Goal: Task Accomplishment & Management: Manage account settings

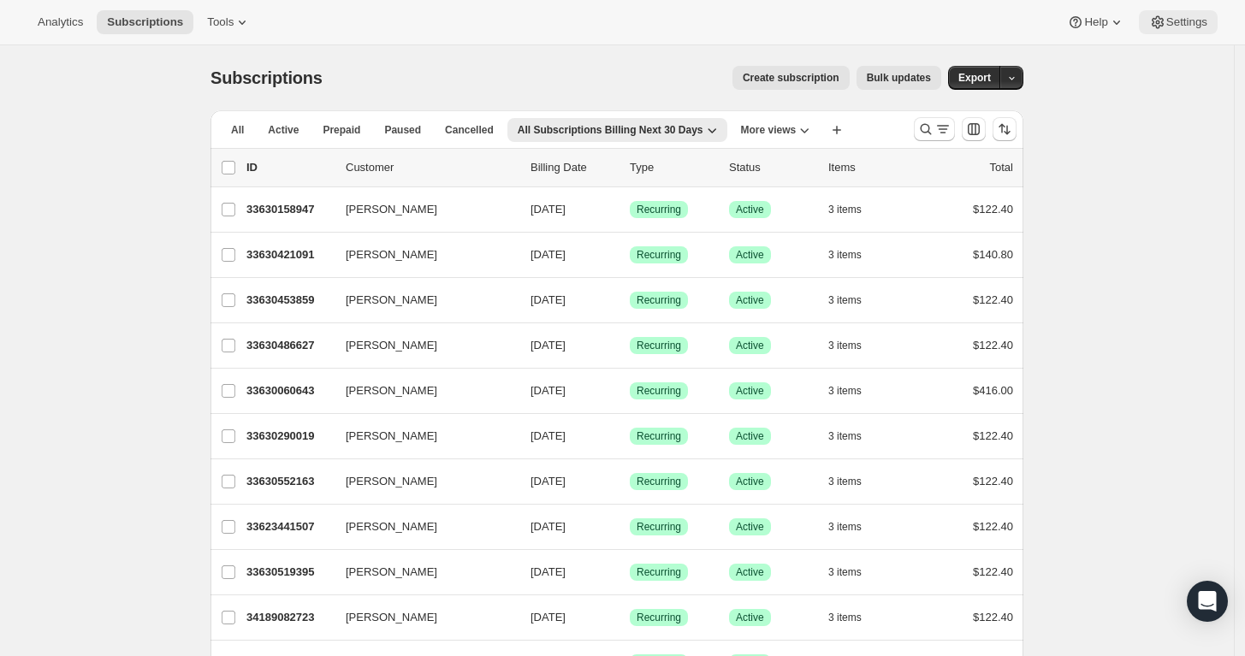
click at [1184, 26] on span "Settings" at bounding box center [1186, 22] width 41 height 14
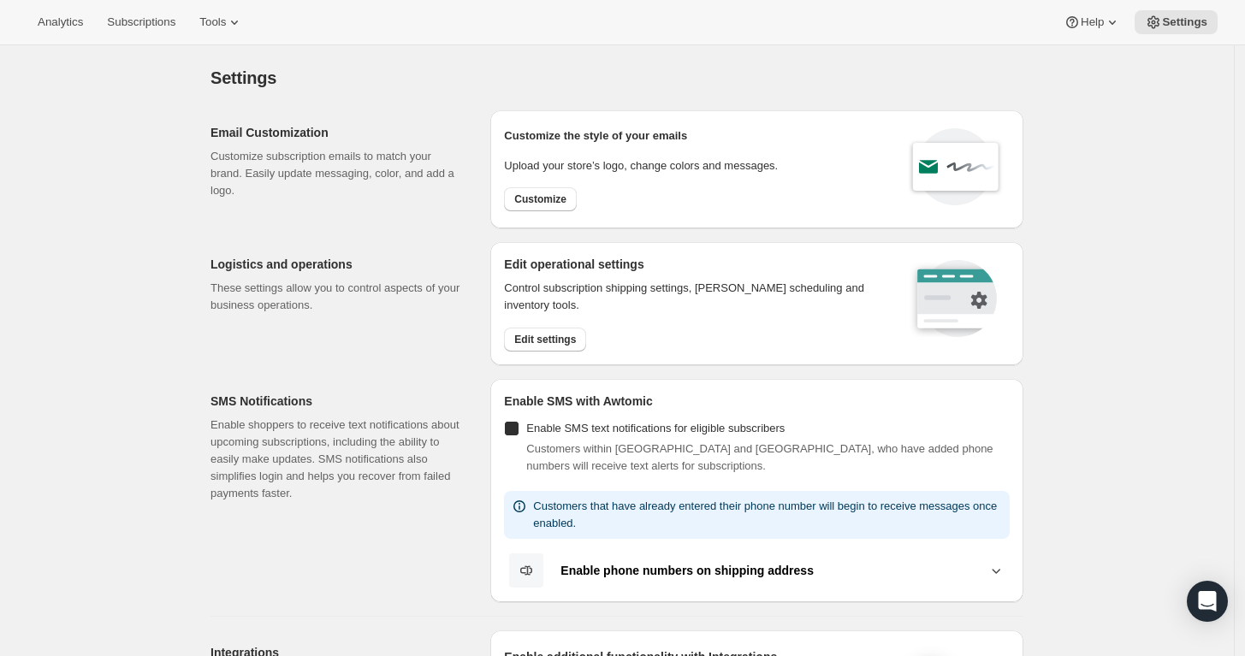
checkbox input "true"
select select "17:00"
select select "09:00"
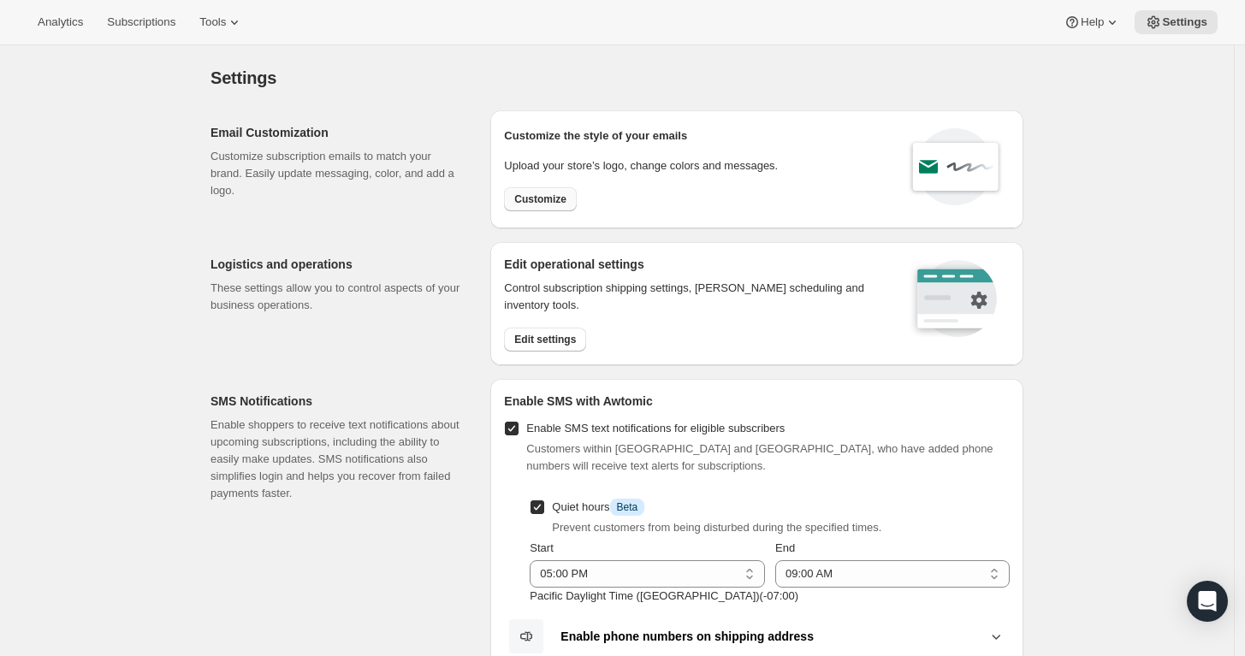
click at [533, 194] on span "Customize" at bounding box center [540, 200] width 52 height 14
select select "subscriptionMessage"
select select "5"
select select "15"
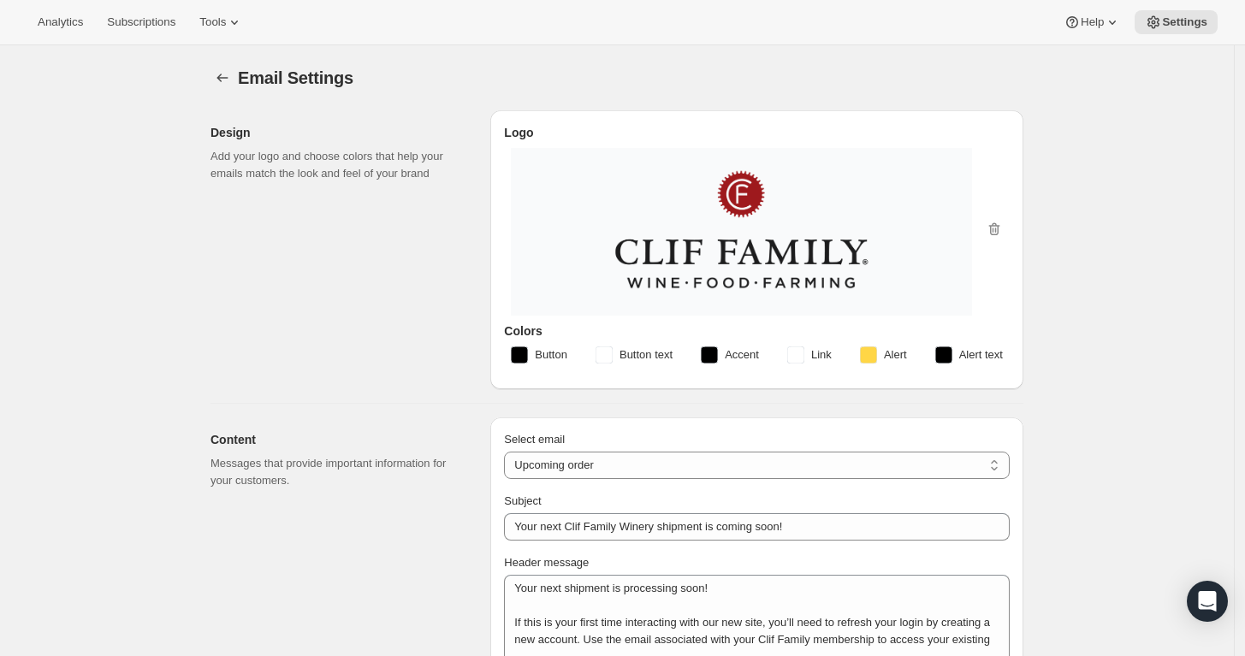
type input "Your next Clif Family Winery shipment is coming soon!"
type textarea "Your next shipment is processing soon! If this is your first time interacting w…"
select select "7"
select select "10"
type input "Clif Family Winery"
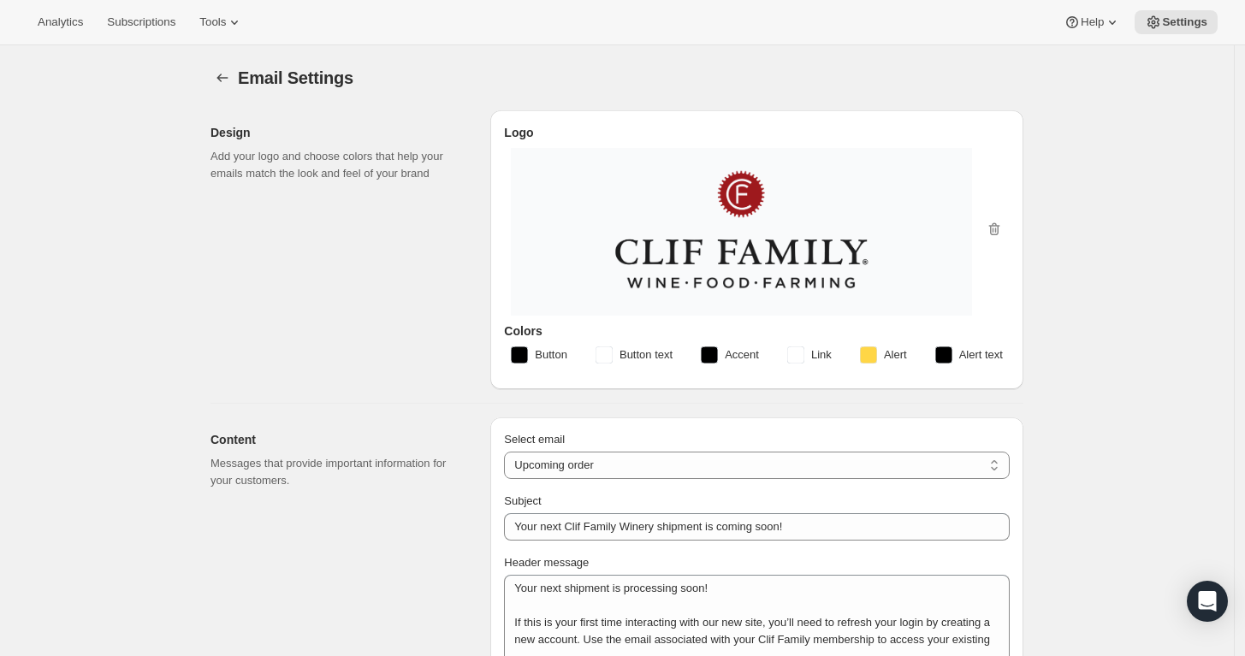
checkbox input "false"
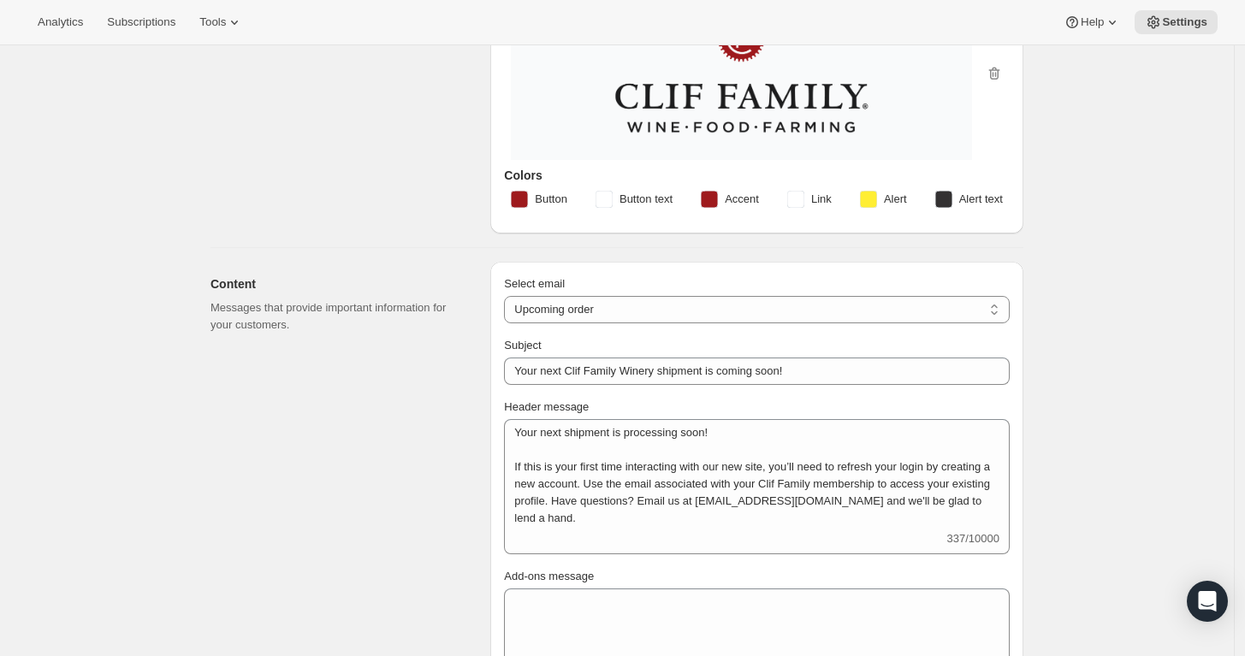
scroll to position [155, 0]
click at [645, 311] on select "New subscription Upcoming order Failed payment Delayed subscription (inventory …" at bounding box center [757, 310] width 506 height 27
select select "welcomeMessage"
click at [509, 297] on select "New subscription Upcoming order Failed payment Delayed subscription (inventory …" at bounding box center [757, 310] width 506 height 27
type input "Welcome to your Clif Family Winery membership!"
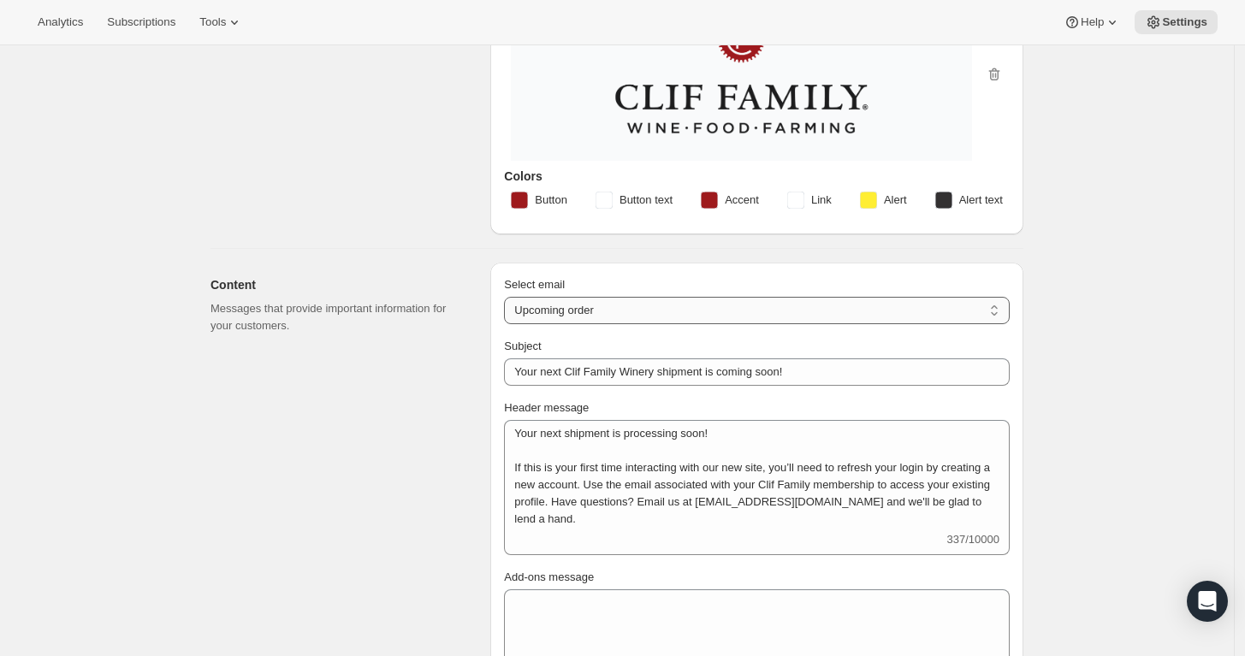
type textarea "Welcome to your Clif Family Winery membership! We're absolutely delighted that …"
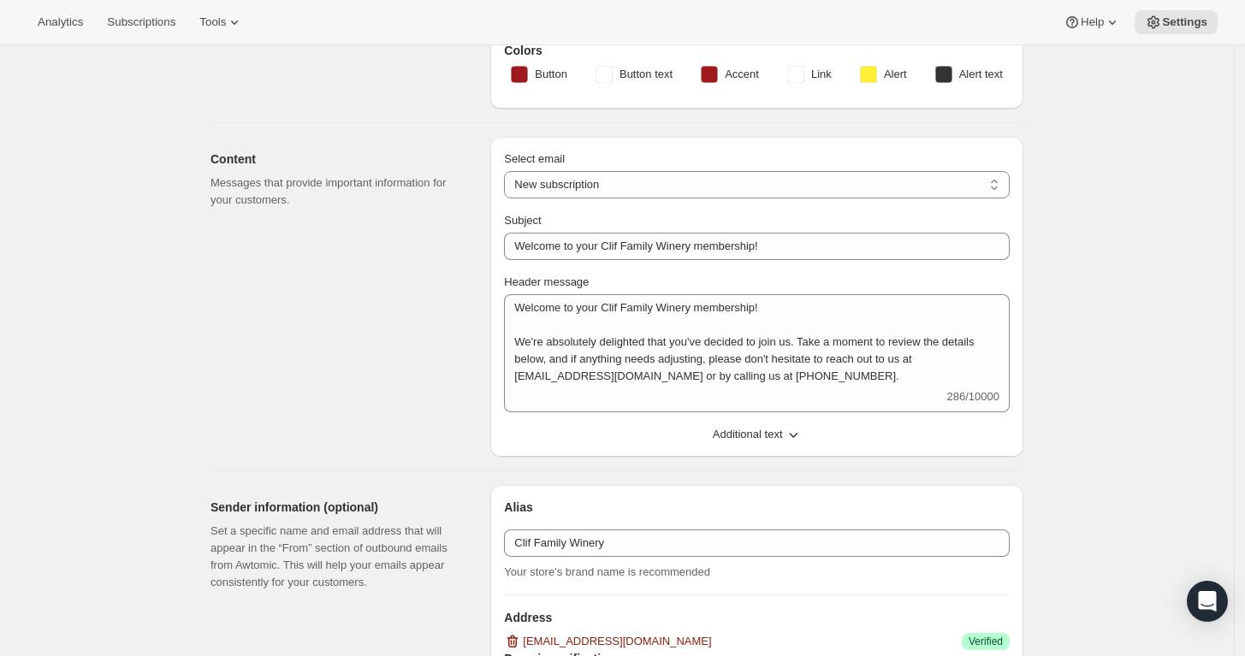
scroll to position [109, 0]
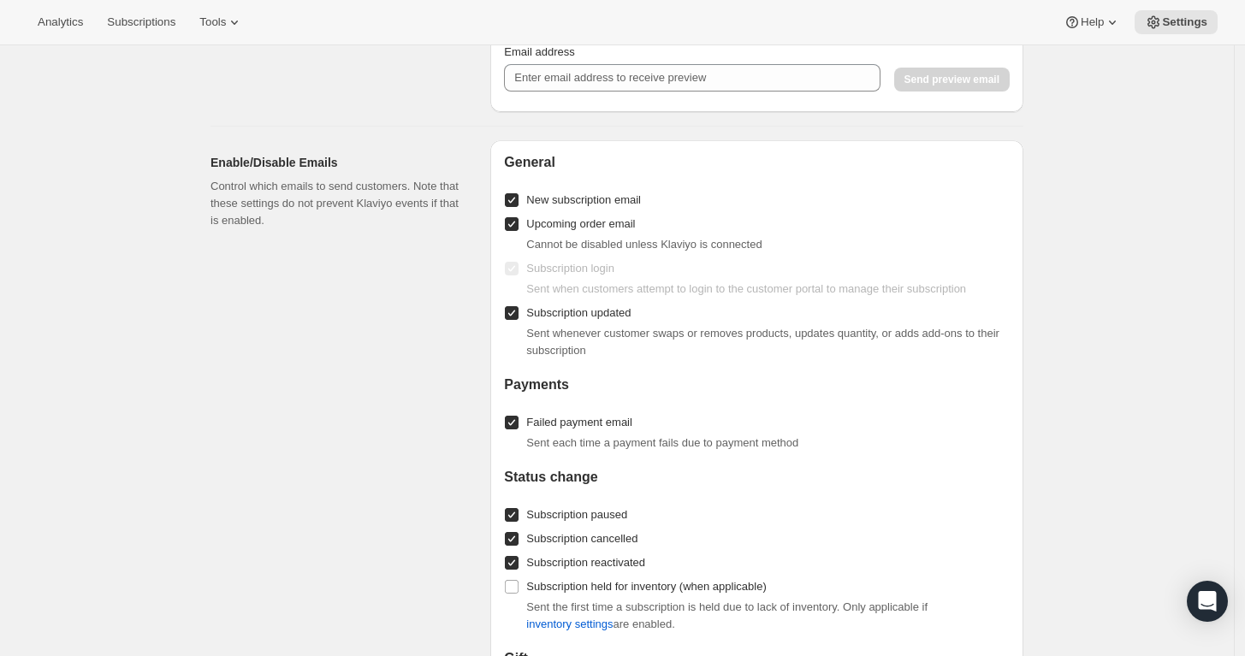
scroll to position [1249, 0]
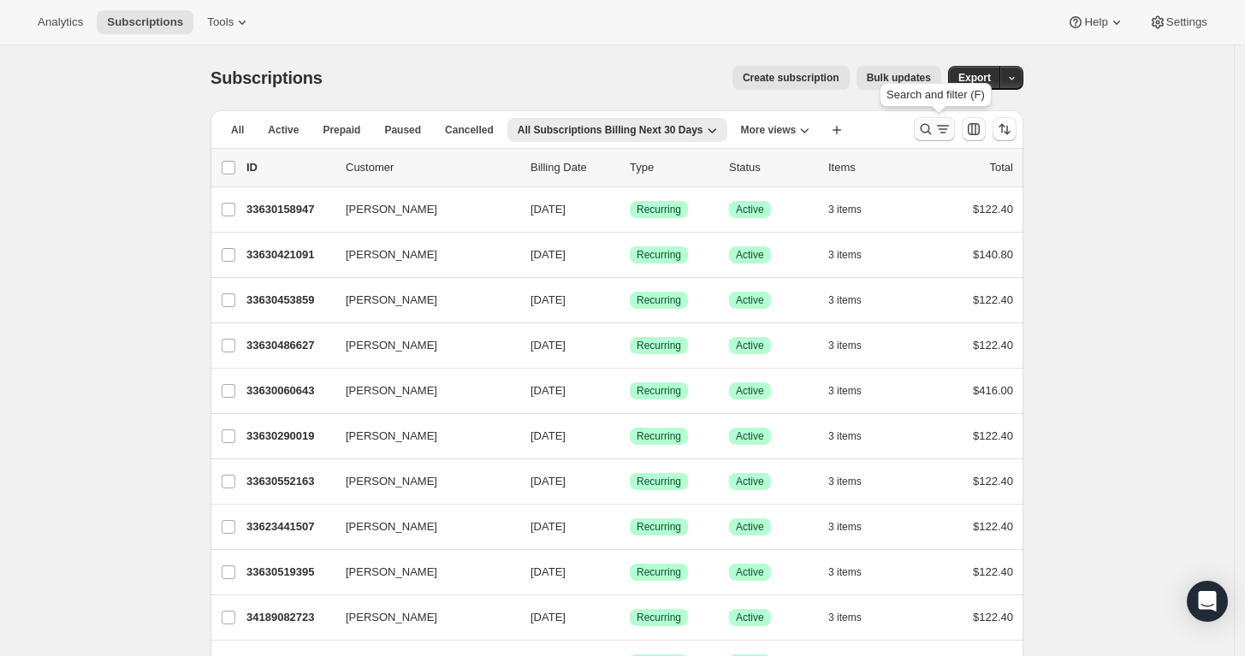
click at [932, 132] on icon "Search and filter results" at bounding box center [926, 129] width 11 height 11
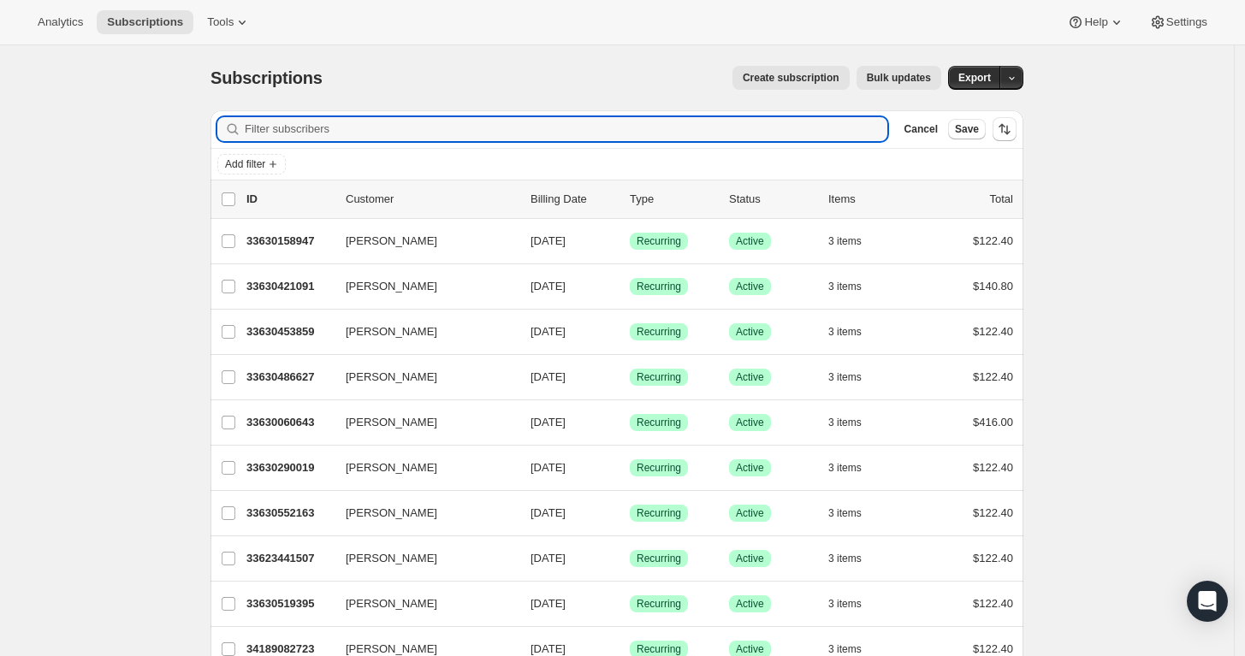
type input "r"
type input "[PERSON_NAME]"
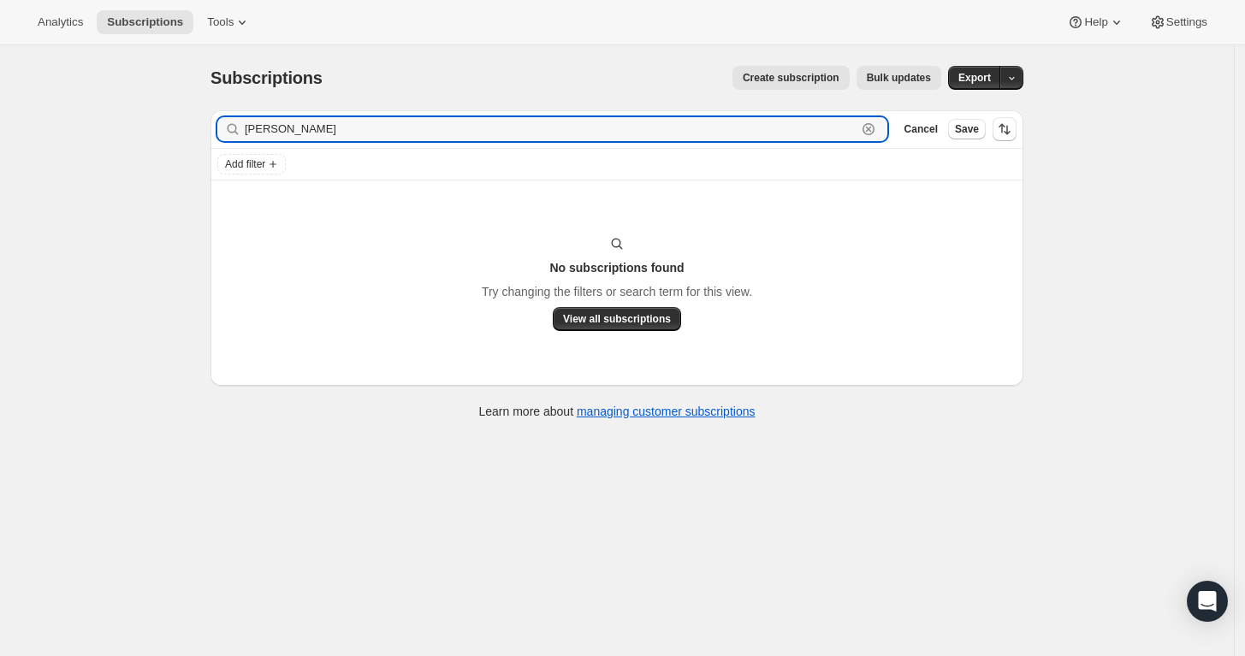
click at [870, 127] on icon "button" at bounding box center [868, 130] width 6 height 6
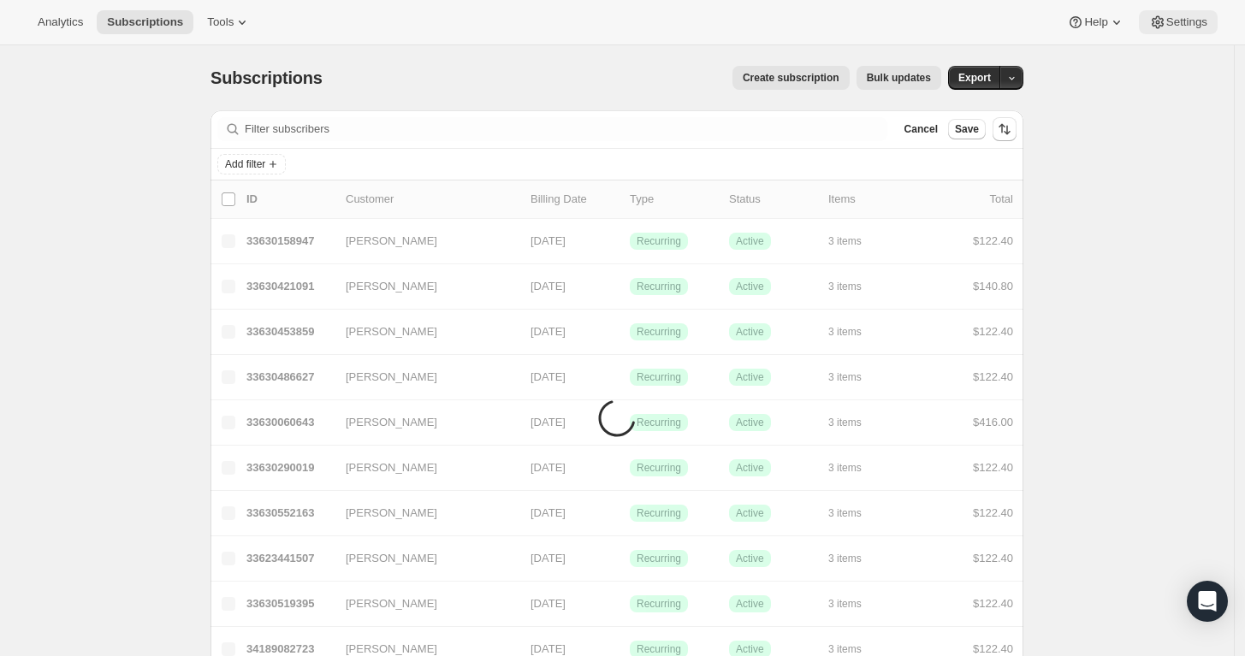
click at [1198, 27] on span "Settings" at bounding box center [1186, 22] width 41 height 14
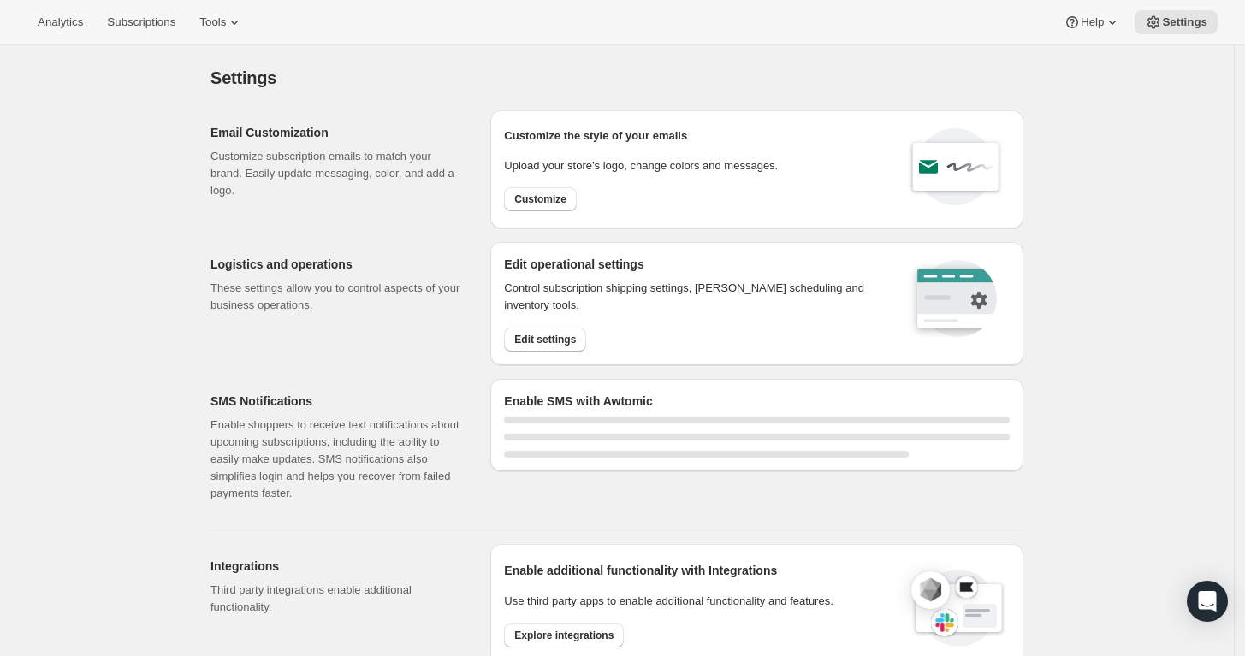
select select "17:00"
select select "09:00"
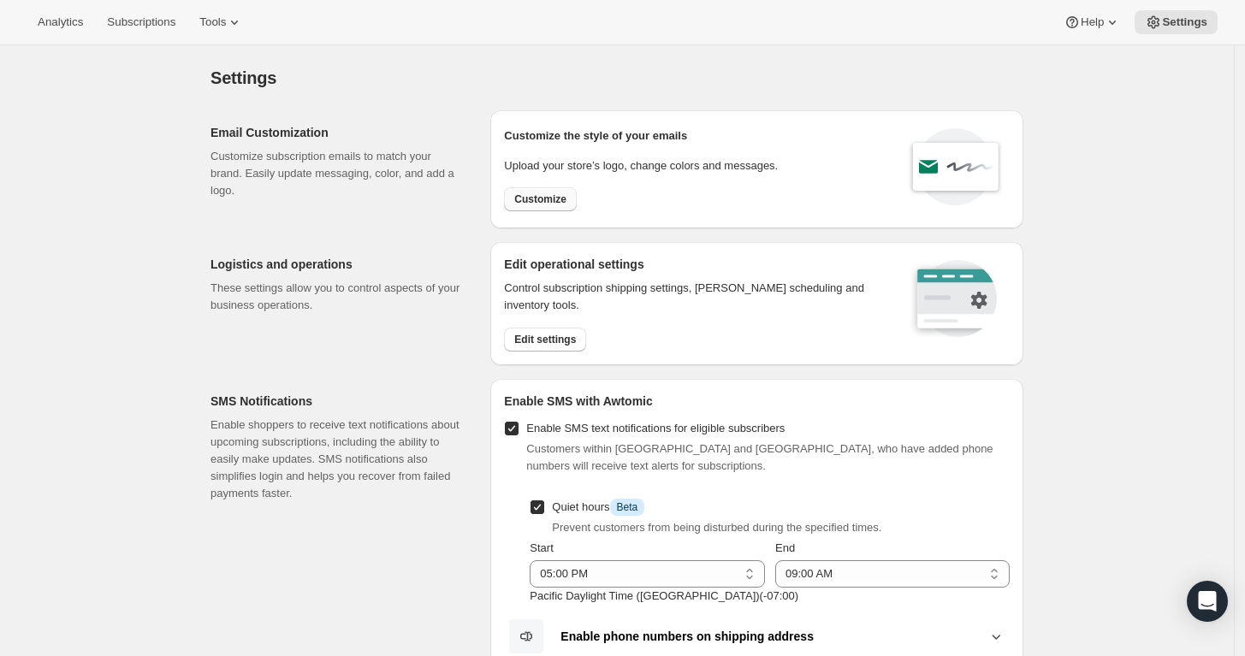
click at [548, 204] on span "Customize" at bounding box center [540, 200] width 52 height 14
select select "subscriptionMessage"
select select "5"
select select "15"
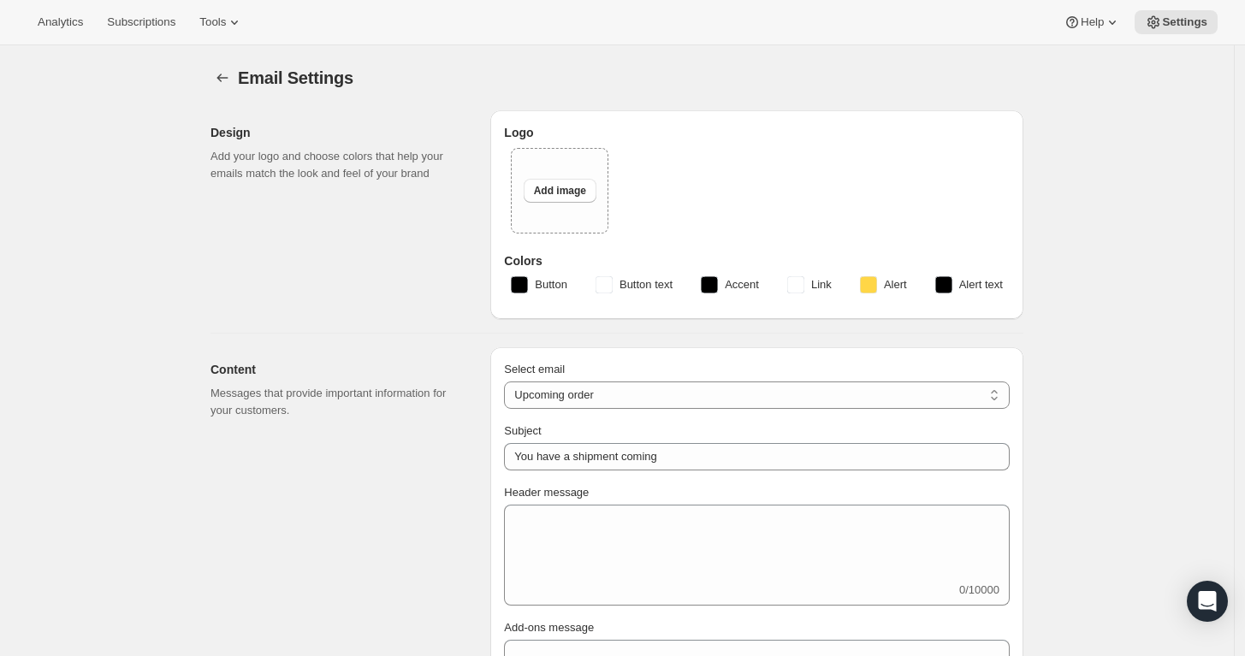
type input "Your next Clif Family Winery shipment is coming soon!"
type textarea "Your next shipment is processing soon! If this is your first time interacting w…"
select select "7"
select select "10"
type input "Clif Family Winery"
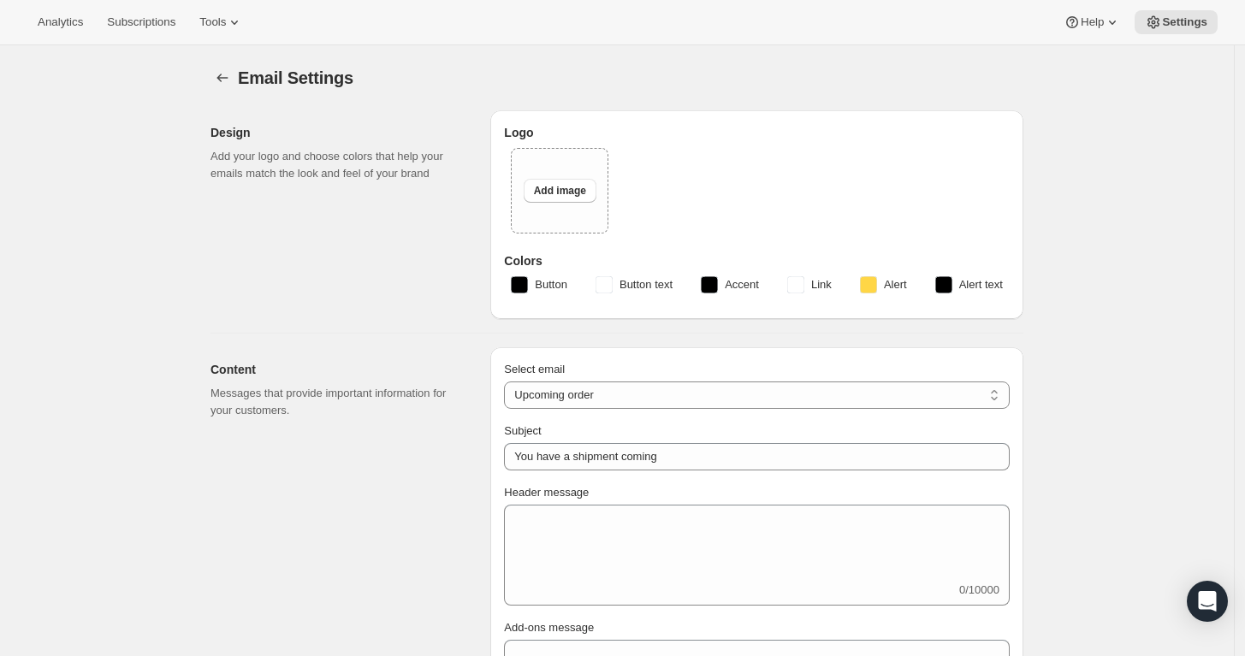
checkbox input "false"
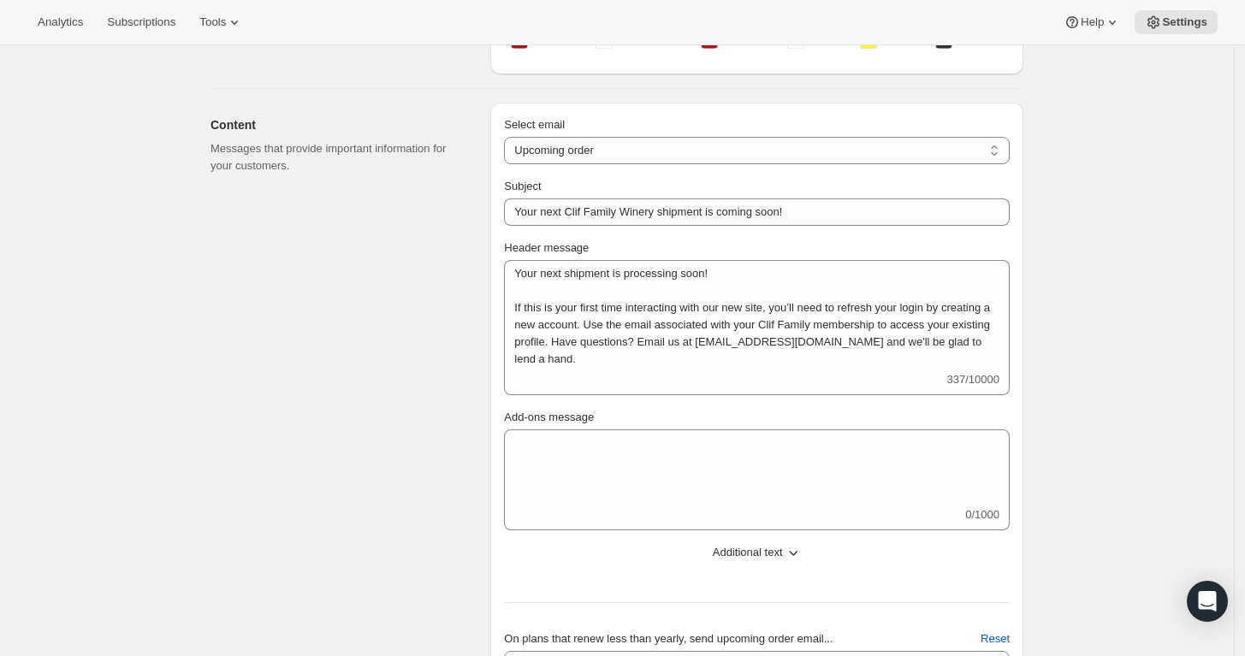
scroll to position [314, 0]
click at [931, 155] on select "New subscription Upcoming order Failed payment Delayed subscription (inventory …" at bounding box center [757, 151] width 506 height 27
select select "welcomeMessage"
click at [509, 138] on select "New subscription Upcoming order Failed payment Delayed subscription (inventory …" at bounding box center [757, 151] width 506 height 27
type input "Welcome to your Clif Family Winery membership!"
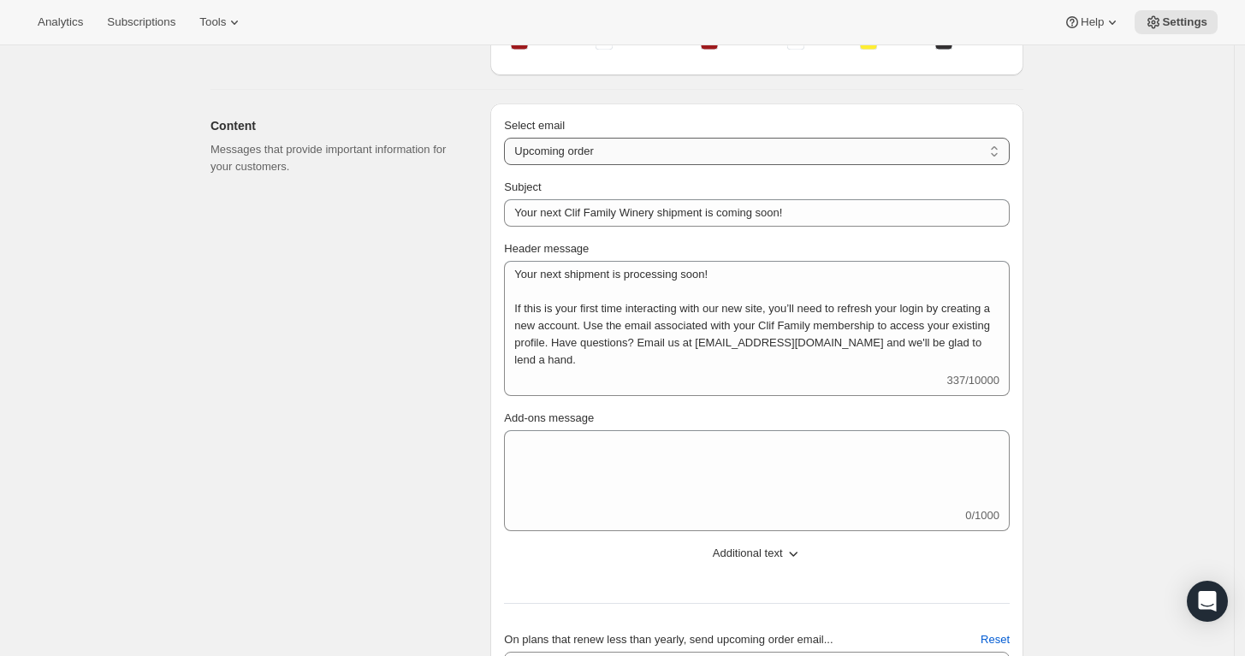
type textarea "Welcome to your Clif Family Winery membership! We're absolutely delighted that …"
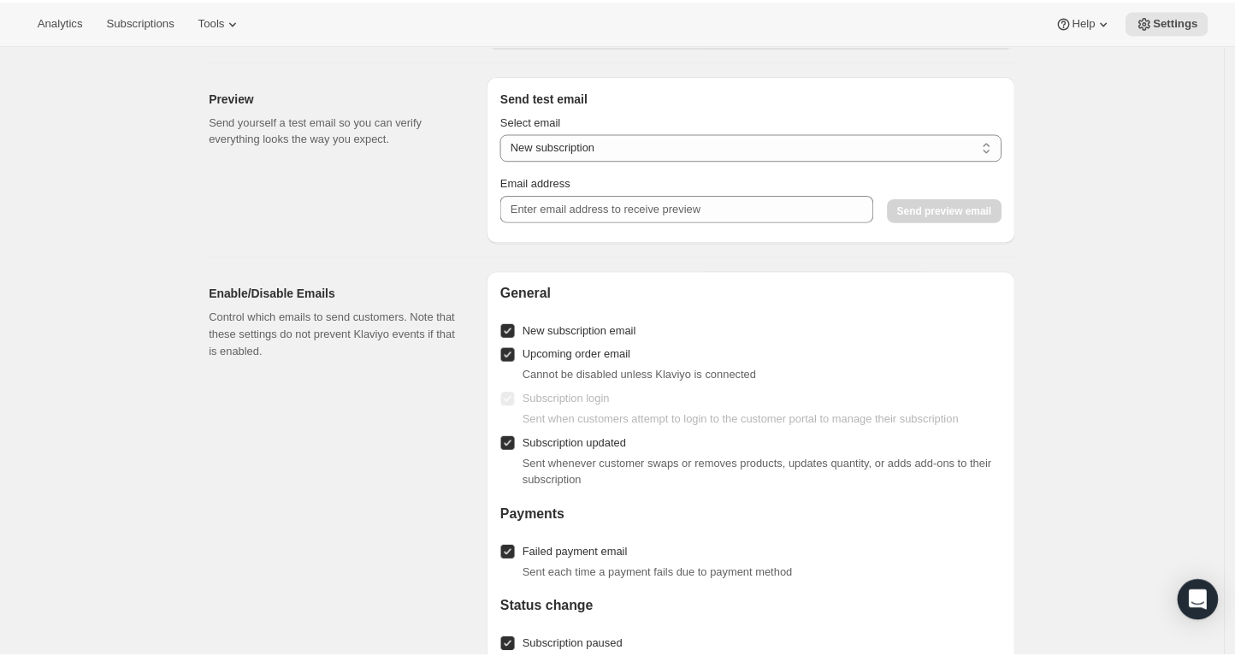
scroll to position [1167, 0]
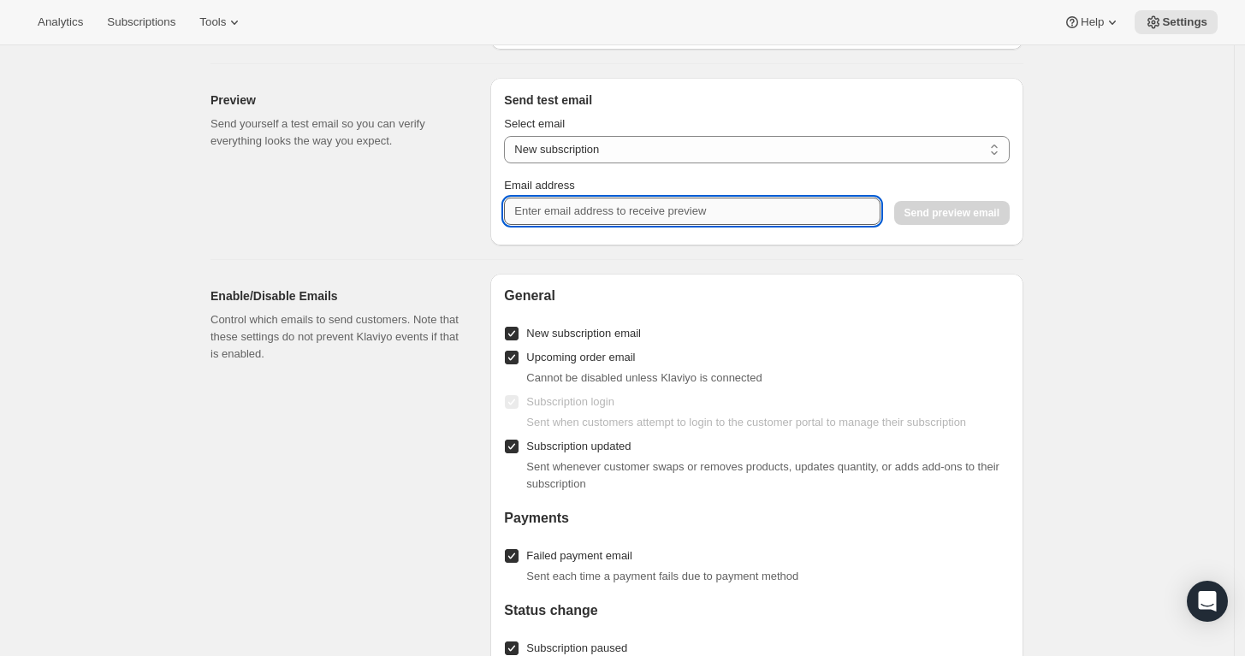
click at [629, 212] on input "Email address" at bounding box center [692, 211] width 376 height 27
type input "[EMAIL_ADDRESS][DOMAIN_NAME]"
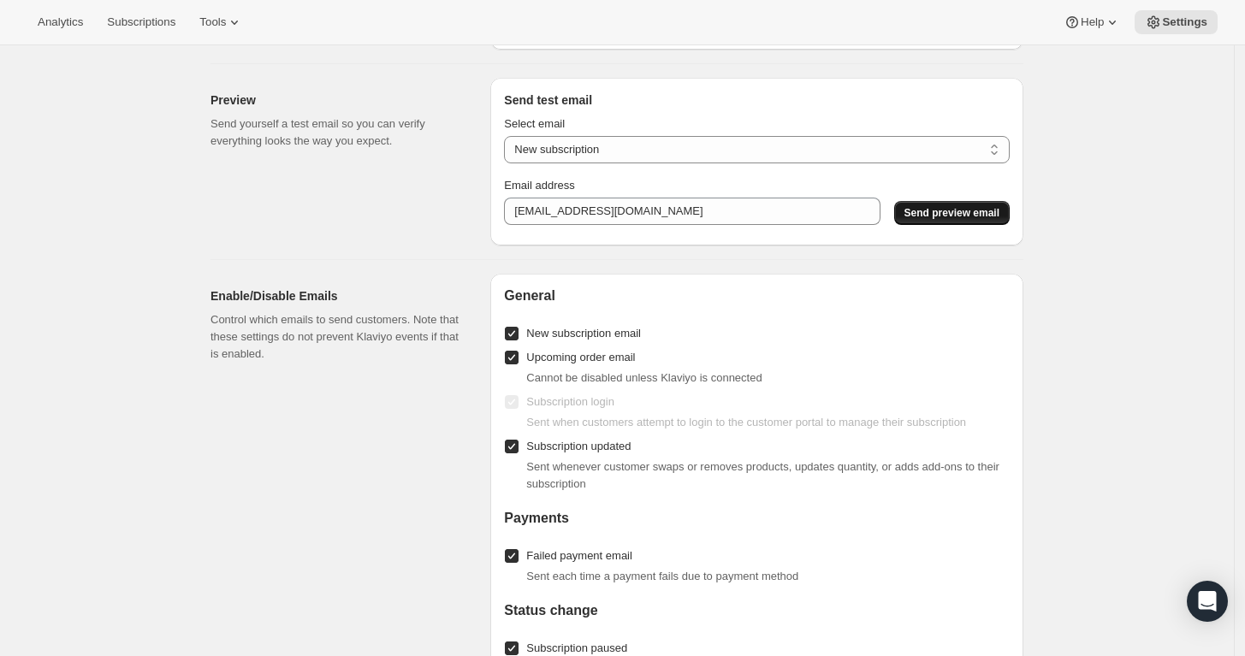
click at [969, 225] on button "Send preview email" at bounding box center [952, 213] width 116 height 24
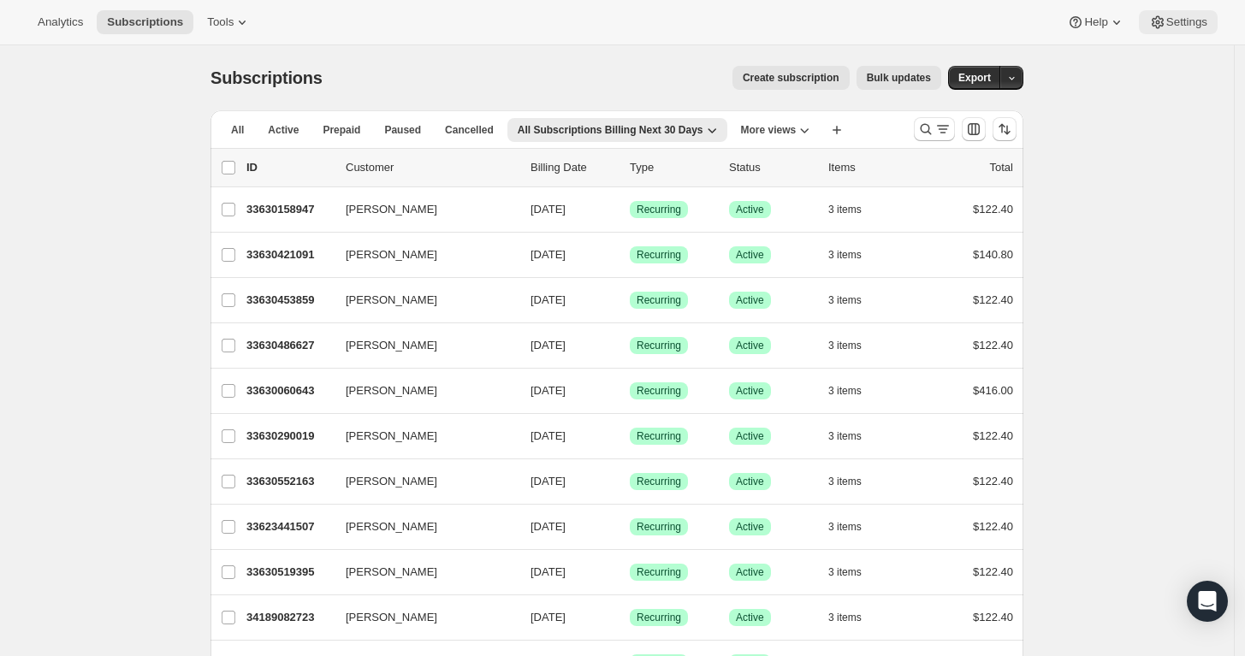
click at [1182, 15] on span "Settings" at bounding box center [1186, 22] width 41 height 14
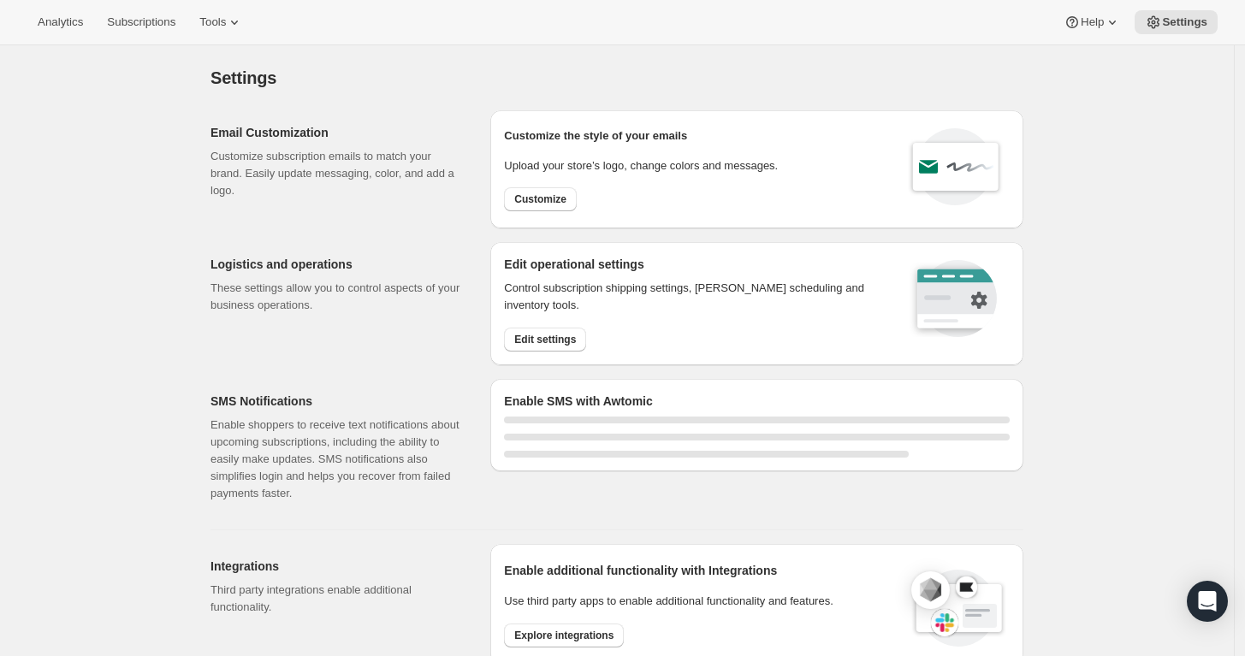
select select "17:00"
select select "09:00"
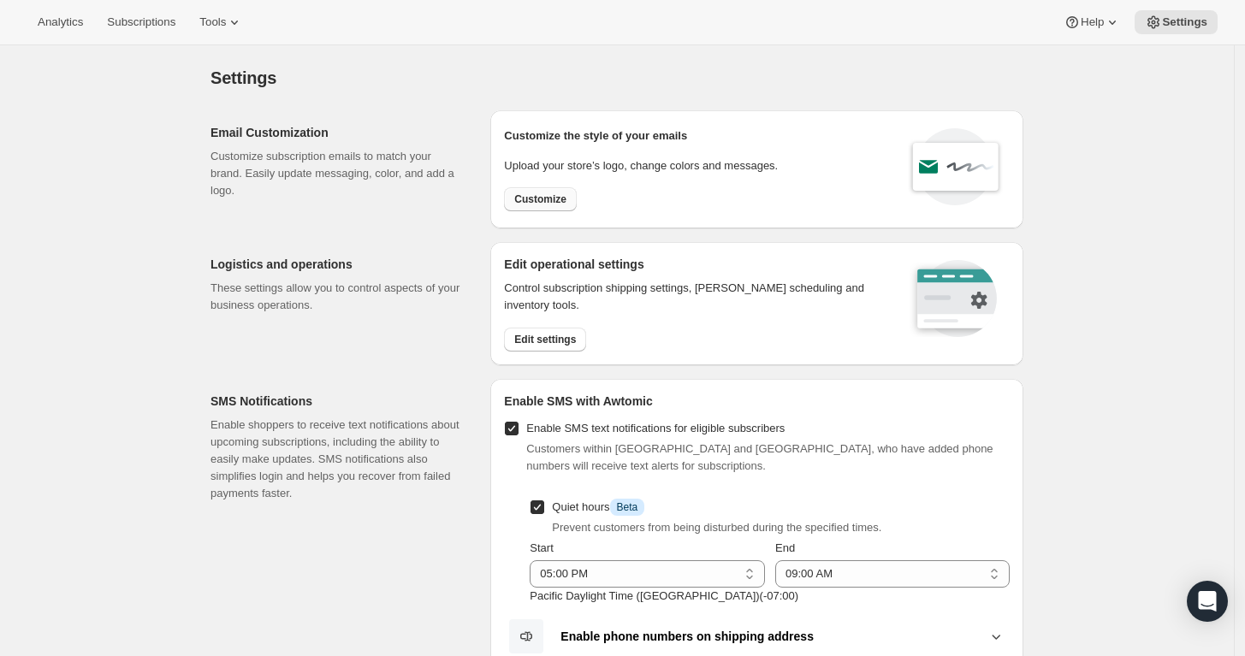
click at [560, 201] on span "Customize" at bounding box center [540, 200] width 52 height 14
select select "subscriptionMessage"
select select "5"
select select "15"
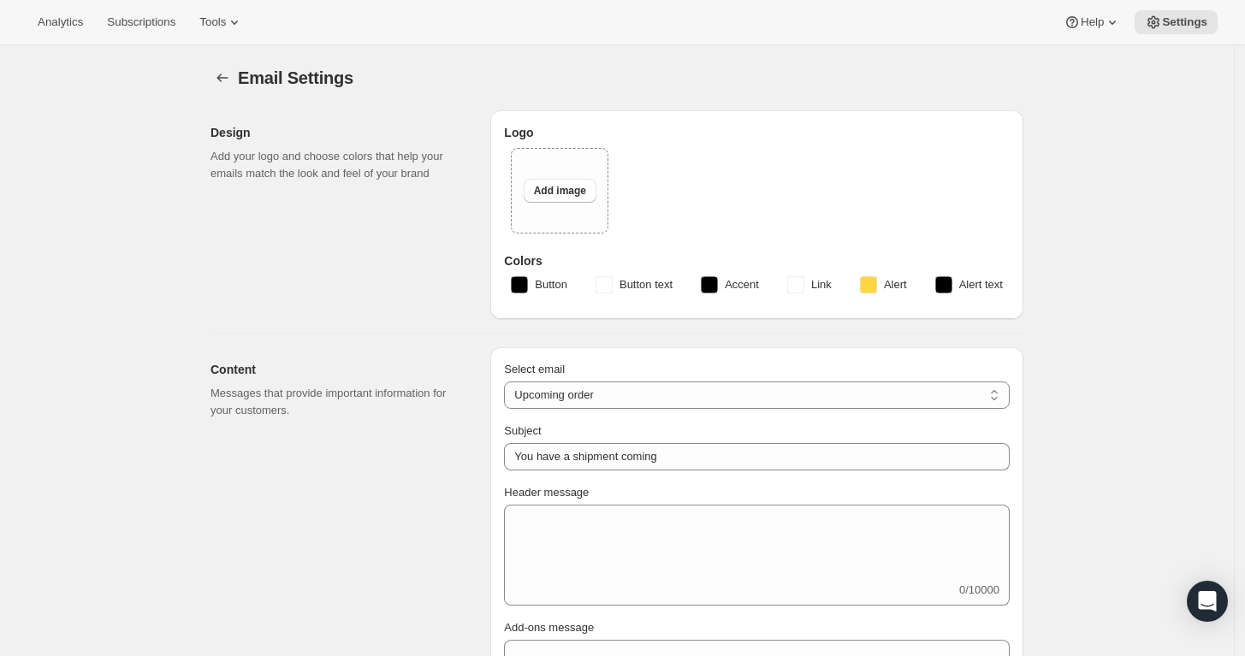
type input "Your next Clif Family Winery shipment is coming soon!"
type textarea "Your next shipment is processing soon! If this is your first time interacting w…"
select select "7"
select select "10"
type input "Clif Family Winery"
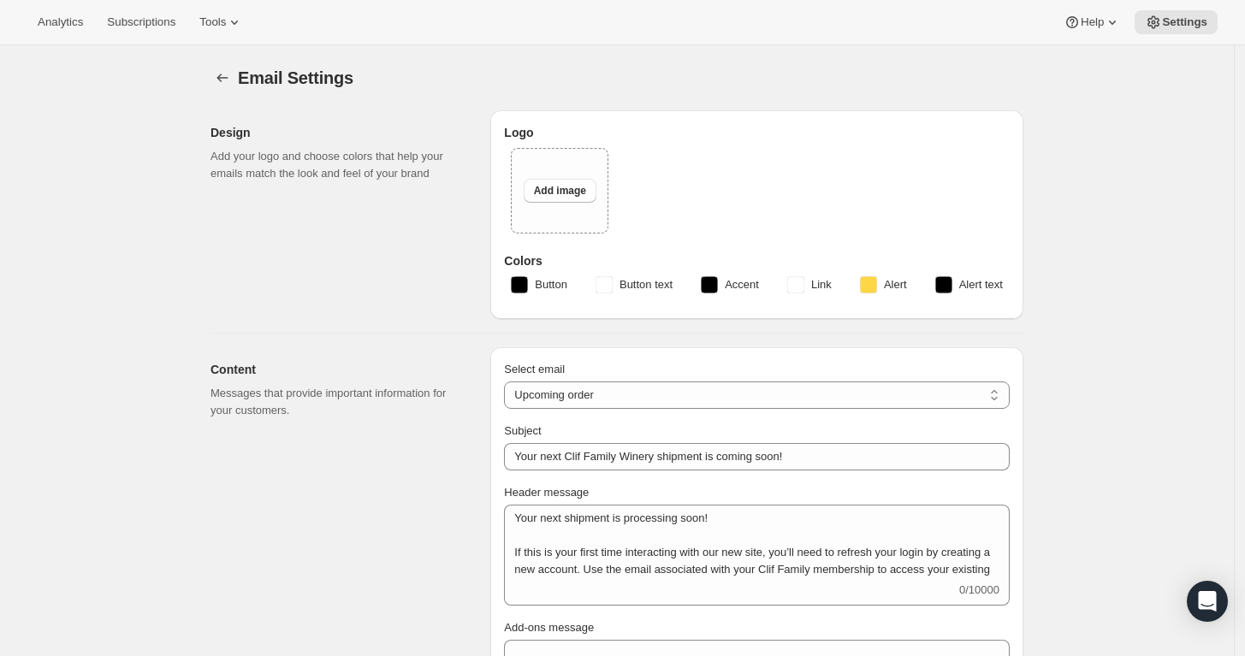
checkbox input "false"
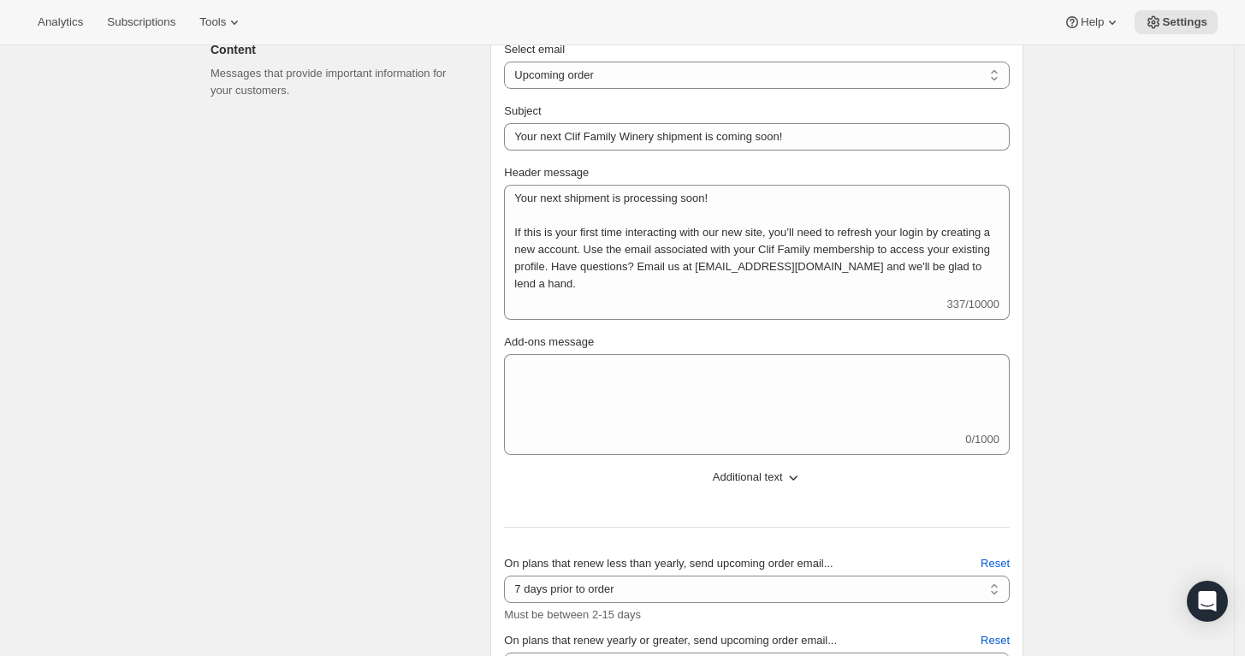
scroll to position [388, 0]
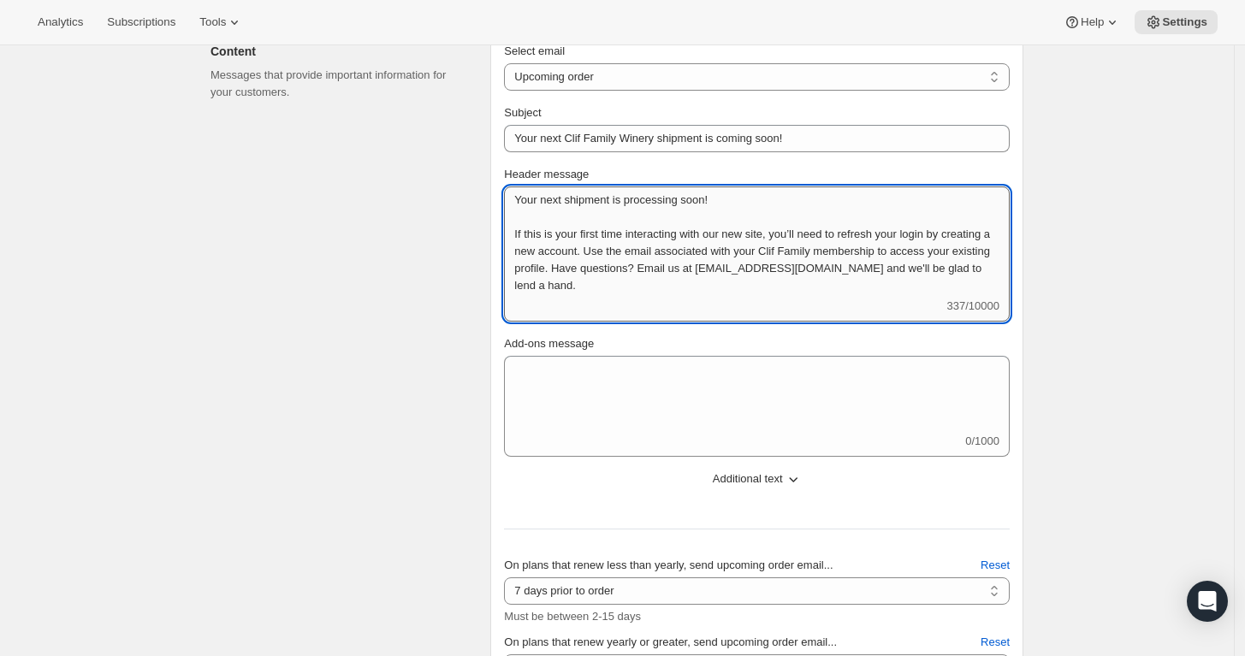
click at [749, 279] on textarea "Your next shipment is processing soon! If this is your first time interacting w…" at bounding box center [757, 242] width 506 height 111
click at [945, 74] on select "New subscription Upcoming order Failed payment Delayed subscription (inventory …" at bounding box center [757, 76] width 506 height 27
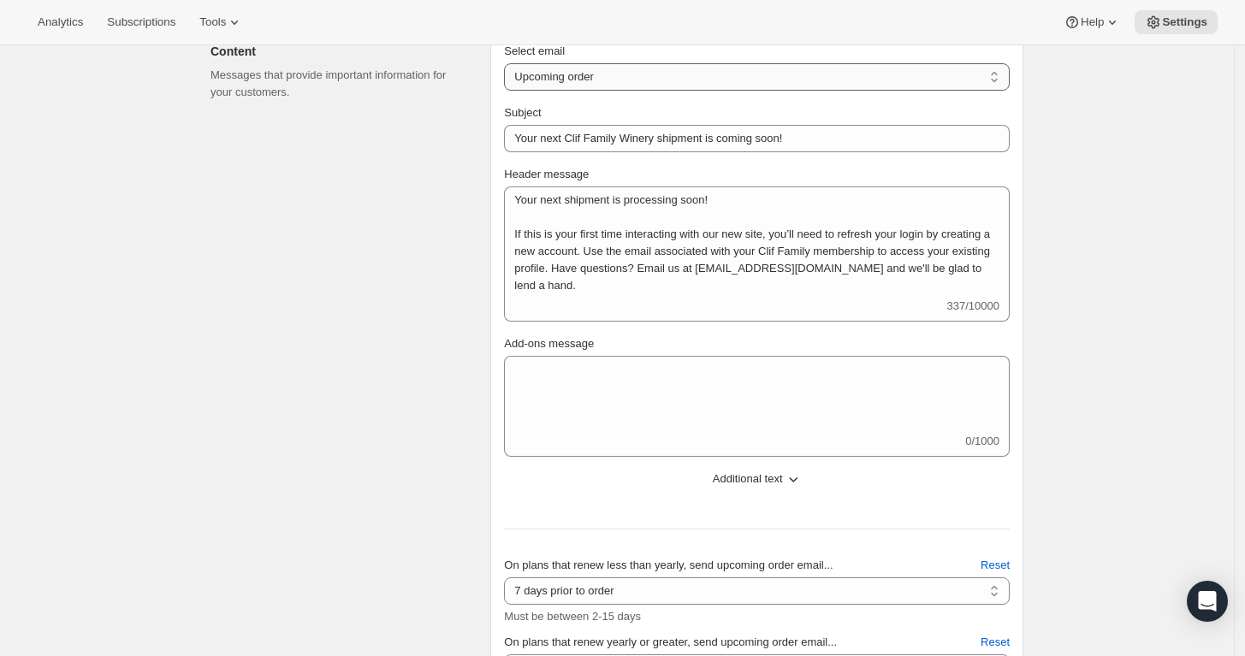
select select "welcomeMessage"
click at [509, 63] on select "New subscription Upcoming order Failed payment Delayed subscription (inventory …" at bounding box center [757, 76] width 506 height 27
type input "Welcome to your Clif Family Winery membership!"
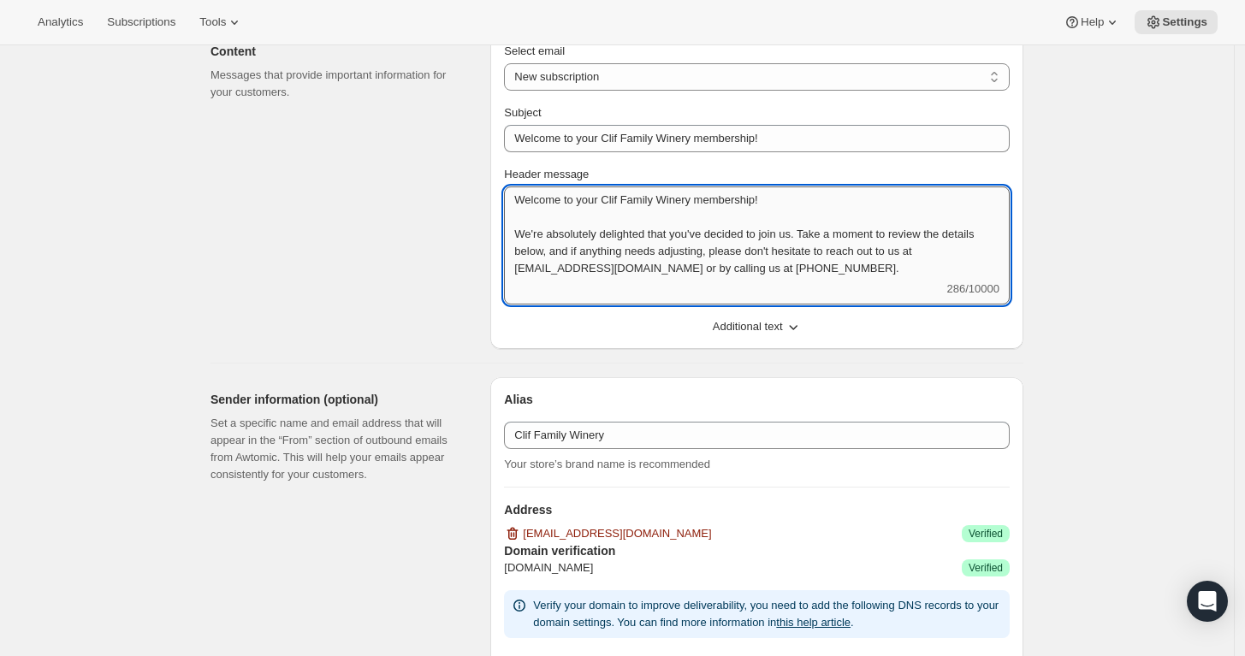
click at [884, 263] on textarea "Welcome to your Clif Family Winery membership! We're absolutely delighted that …" at bounding box center [757, 234] width 506 height 94
click at [821, 228] on textarea "Welcome to your Clif Family Winery membership! We're absolutely delighted that …" at bounding box center [757, 234] width 506 height 94
click at [827, 231] on textarea "Welcome to your Clif Family Winery membership! We're absolutely delighted that …" at bounding box center [757, 234] width 506 height 94
click at [917, 266] on textarea "Welcome to your Clif Family Winery membership! We're absolutely delighted that …" at bounding box center [757, 234] width 506 height 94
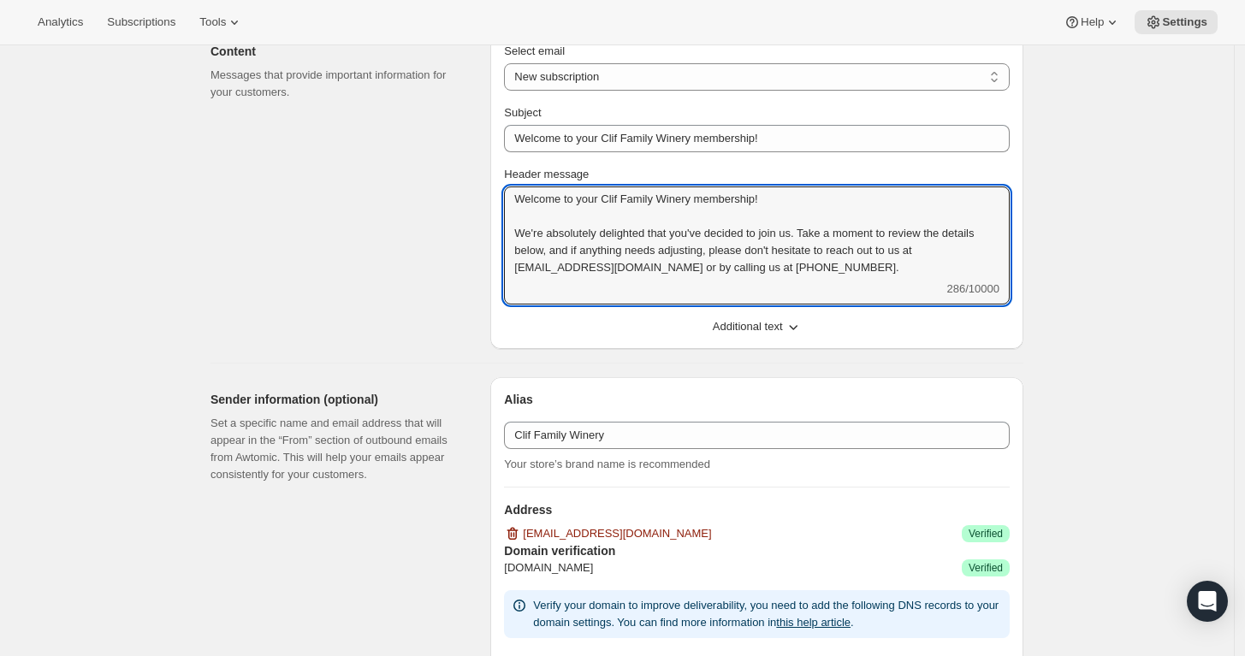
click at [752, 318] on span "Additional text" at bounding box center [748, 326] width 70 height 17
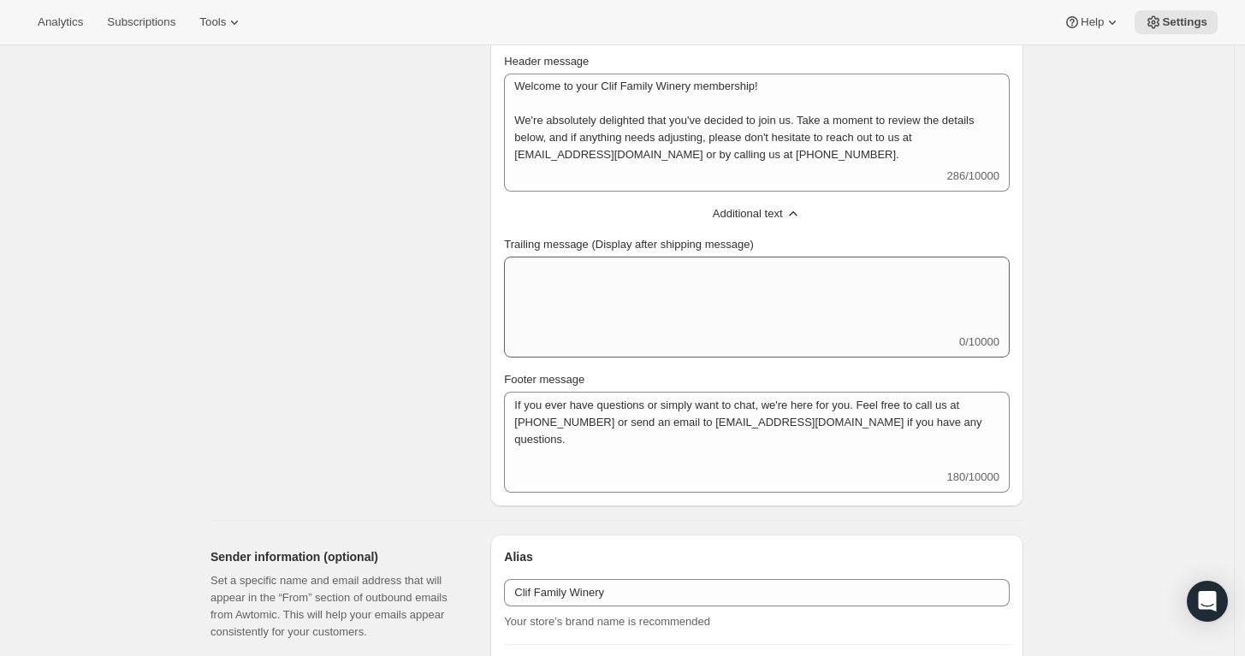
scroll to position [474, 0]
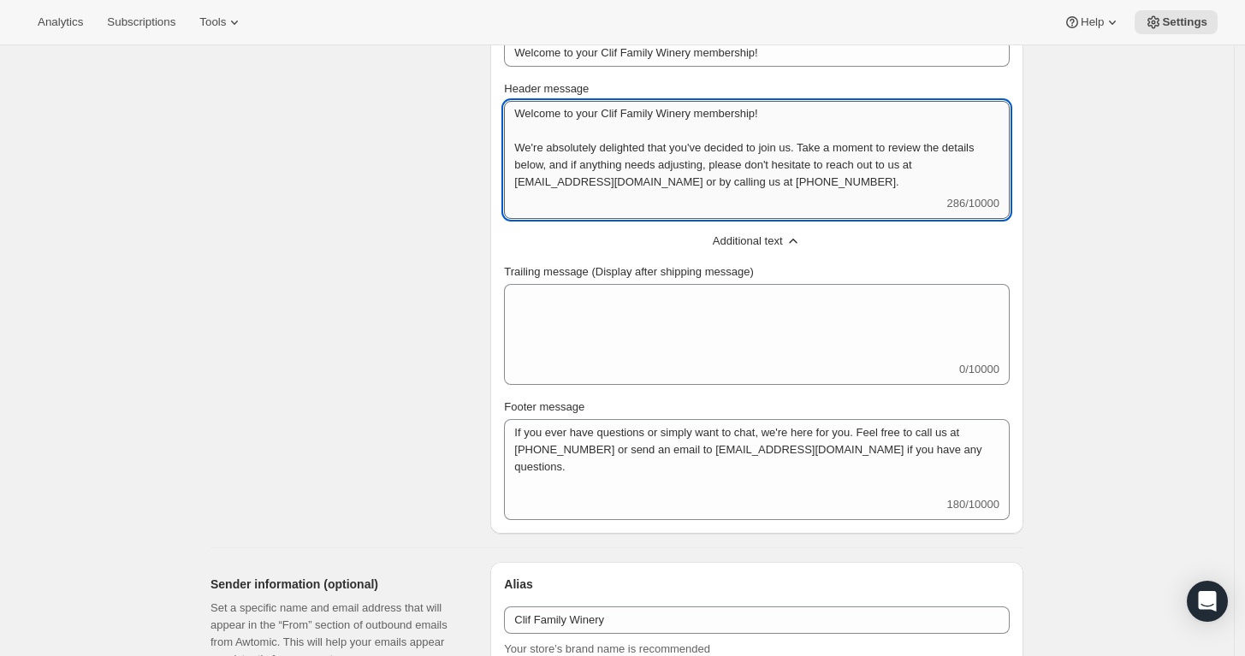
click at [958, 142] on textarea "Welcome to your Clif Family Winery membership! We're absolutely delighted that …" at bounding box center [757, 148] width 506 height 94
click at [961, 142] on textarea "Welcome to your Clif Family Winery membership! We're absolutely delighted that …" at bounding box center [757, 148] width 506 height 94
click at [976, 146] on textarea "Welcome to your Clif Family Winery membership! We're absolutely delighted that …" at bounding box center [757, 148] width 506 height 94
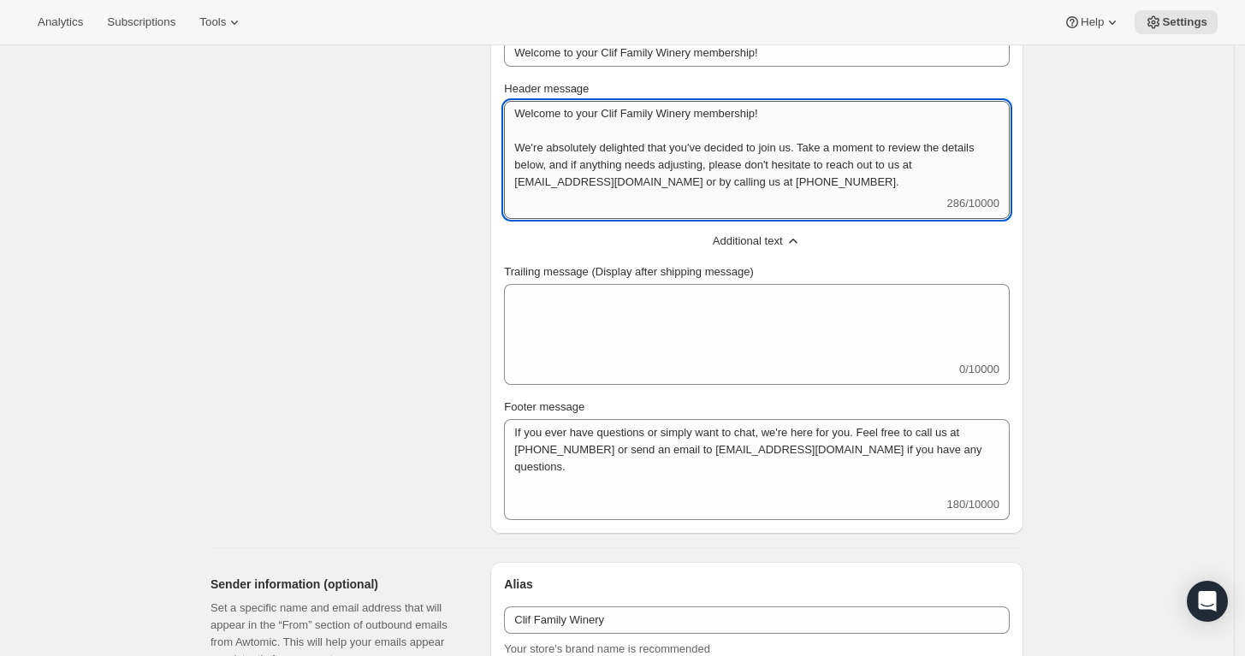
click at [968, 144] on textarea "Welcome to your Clif Family Winery membership! We're absolutely delighted that …" at bounding box center [757, 148] width 506 height 94
click at [951, 151] on textarea "Welcome to your Clif Family Winery membership! We're absolutely delighted that …" at bounding box center [757, 148] width 506 height 94
click at [958, 148] on textarea "Welcome to your Clif Family Winery membership! We're absolutely delighted that …" at bounding box center [757, 148] width 506 height 94
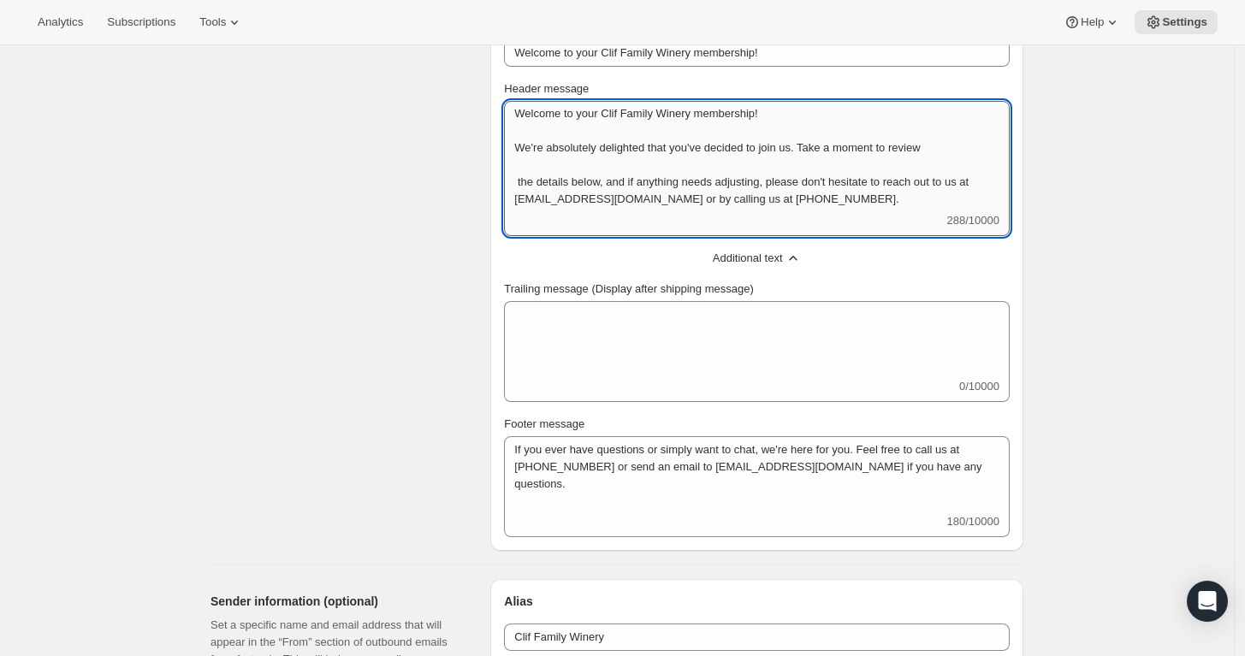
click at [966, 148] on textarea "Welcome to your Clif Family Winery membership! We're absolutely delighted that …" at bounding box center [757, 156] width 506 height 111
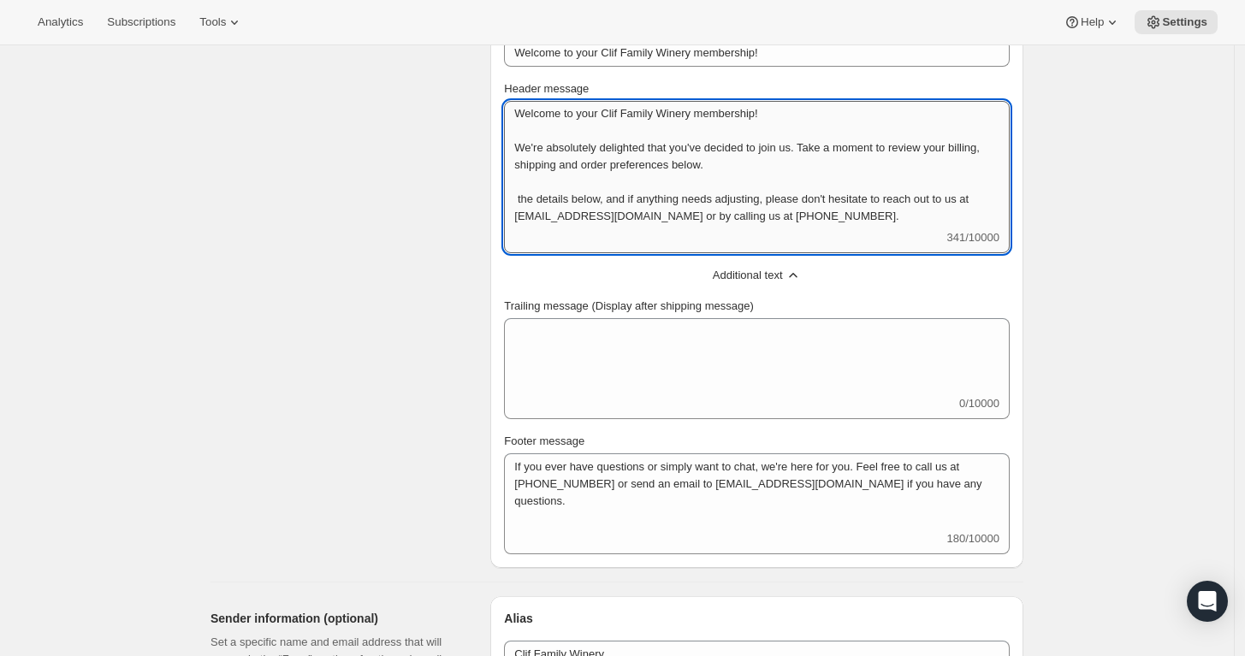
drag, startPoint x: 640, startPoint y: 198, endPoint x: 515, endPoint y: 195, distance: 125.0
click at [515, 195] on textarea "Welcome to your Clif Family Winery membership! We're absolutely delighted that …" at bounding box center [757, 165] width 506 height 128
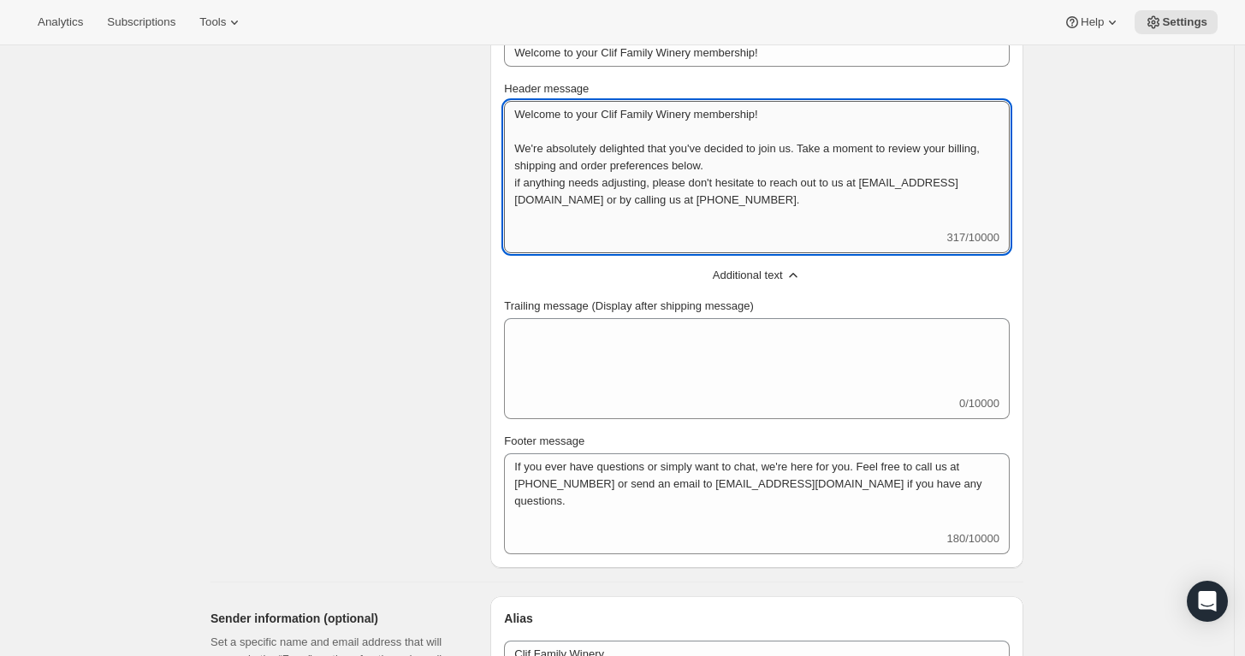
scroll to position [0, 0]
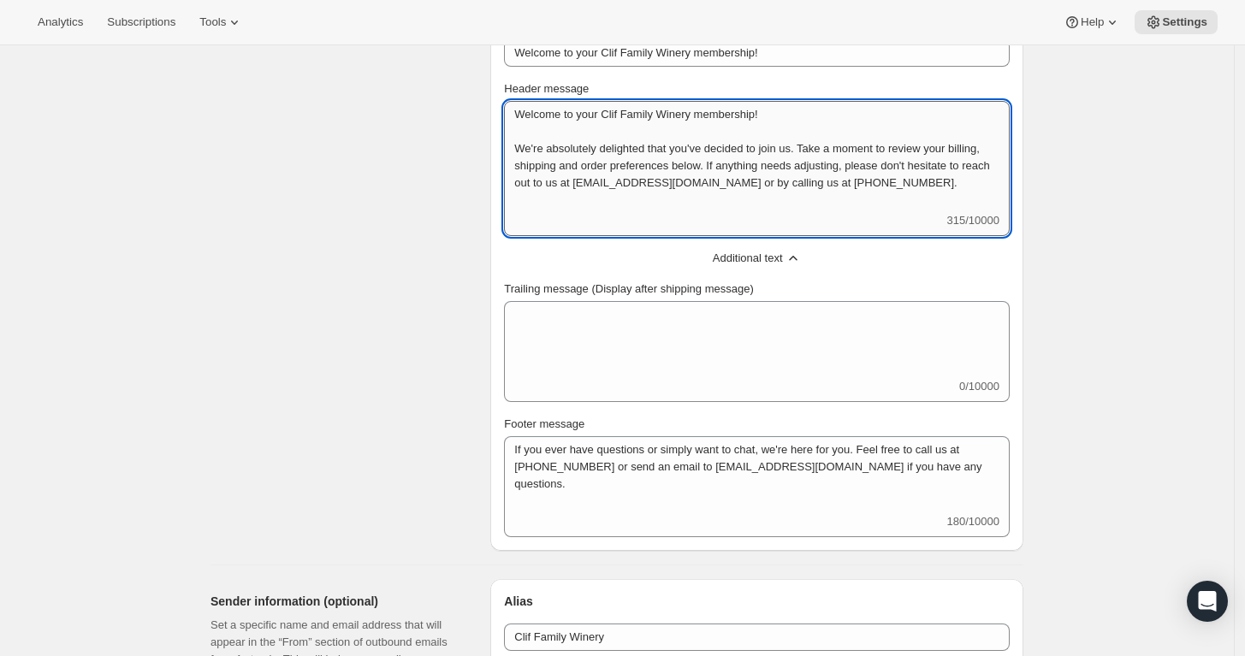
click at [623, 204] on textarea "Welcome to your Clif Family Winery membership! We're absolutely delighted that …" at bounding box center [757, 156] width 506 height 111
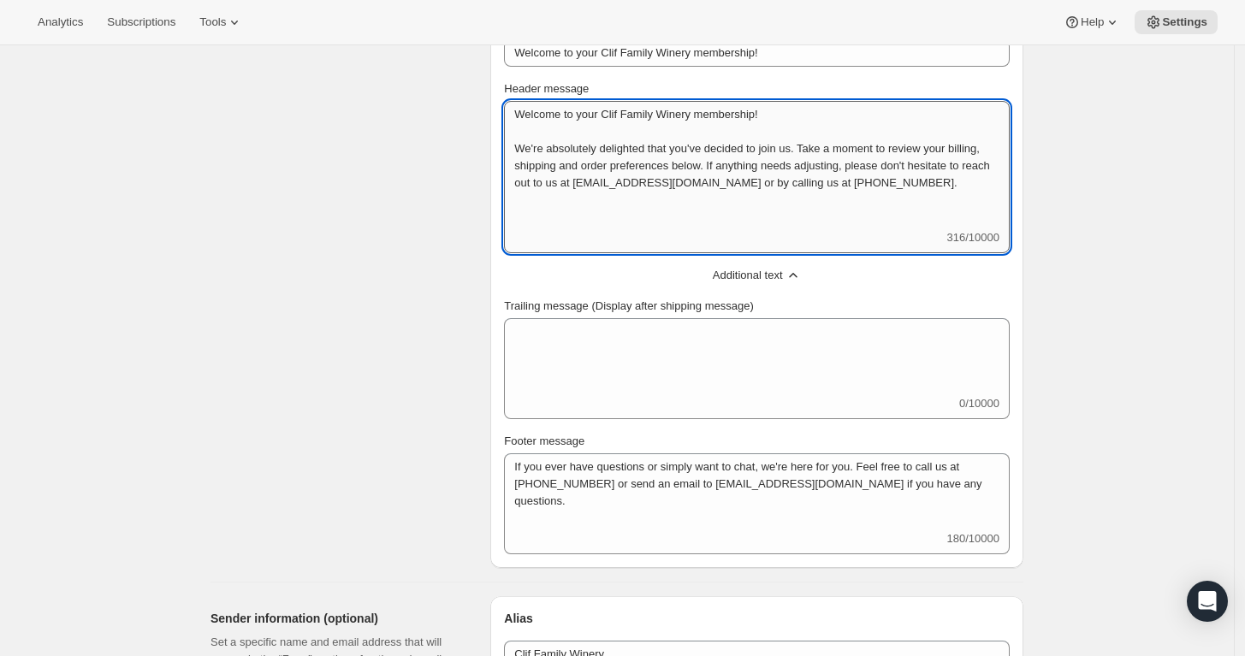
scroll to position [2, 0]
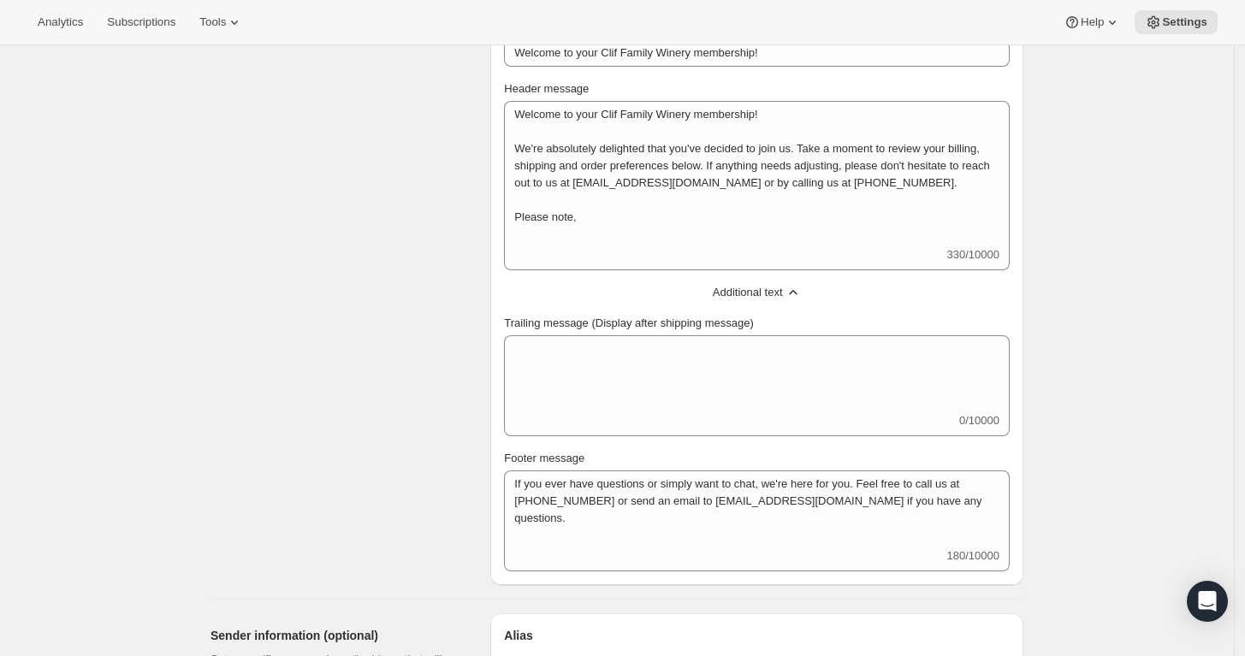
click at [551, 252] on div "Welcome to your Clif Family Winery membership! We're absolutely delighted that …" at bounding box center [757, 185] width 506 height 169
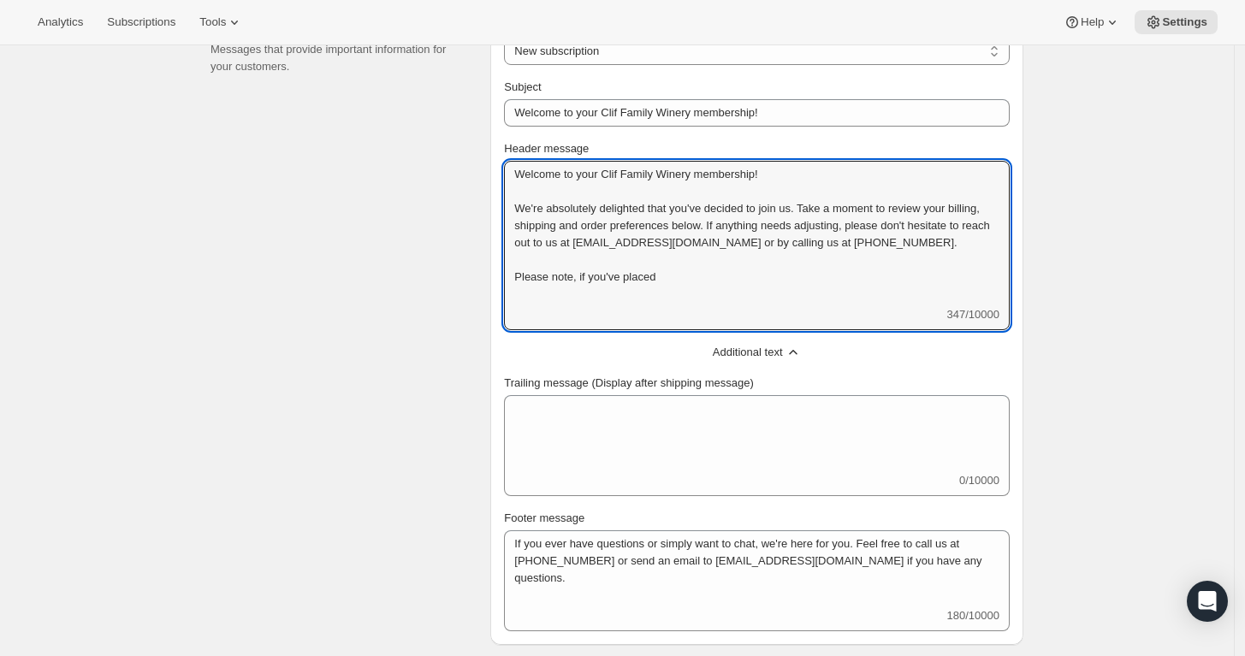
scroll to position [413, 0]
drag, startPoint x: 684, startPoint y: 293, endPoint x: 616, endPoint y: 293, distance: 67.6
click at [616, 293] on textarea "Welcome to your Clif Family Winery membership! We're absolutely delighted that …" at bounding box center [757, 234] width 506 height 145
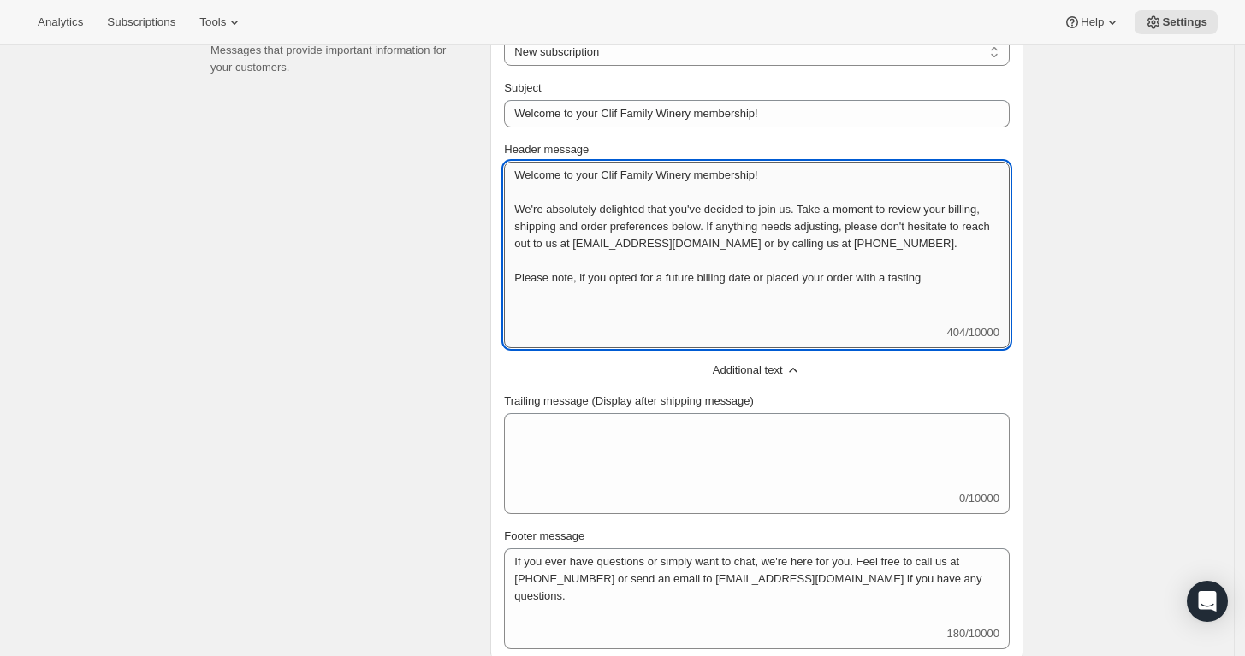
scroll to position [0, 0]
drag, startPoint x: 924, startPoint y: 320, endPoint x: 506, endPoint y: 137, distance: 456.7
click at [506, 137] on div "Select email New subscription Upcoming order Failed payment Delayed subscriptio…" at bounding box center [756, 333] width 533 height 659
click at [765, 288] on textarea "Welcome to your Clif Family Winery membership! We're absolutely delighted that …" at bounding box center [757, 243] width 506 height 163
drag, startPoint x: 601, startPoint y: 293, endPoint x: 791, endPoint y: 289, distance: 189.1
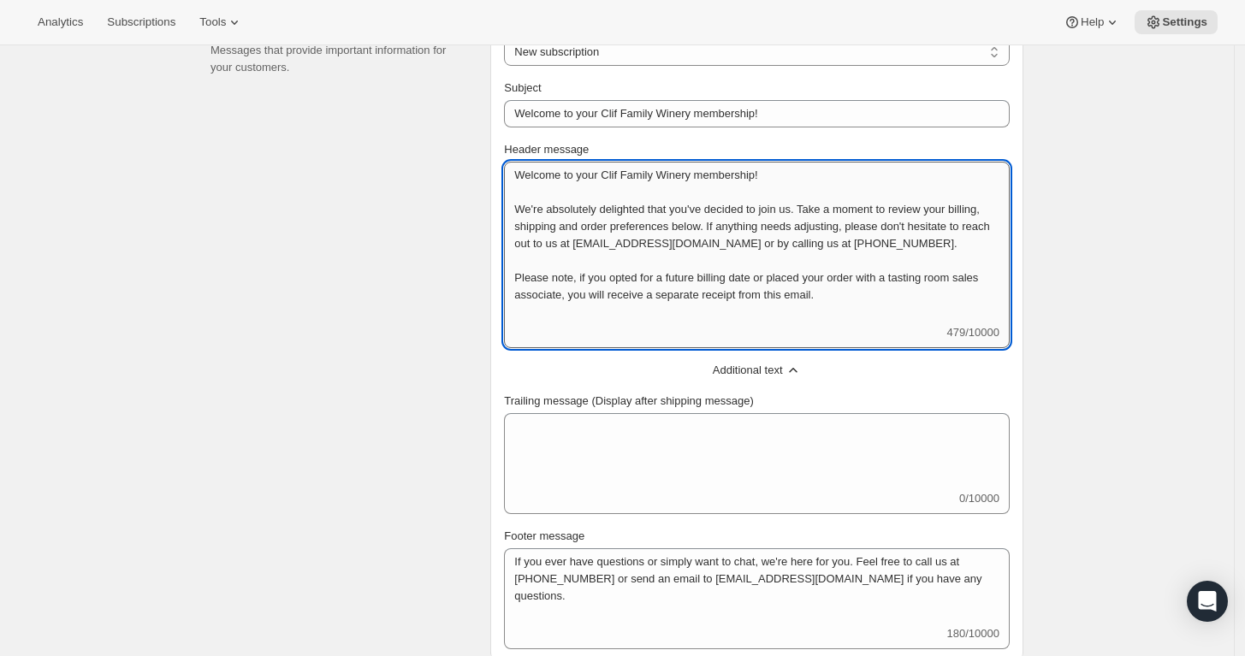
click at [791, 289] on textarea "Welcome to your Clif Family Winery membership! We're absolutely delighted that …" at bounding box center [757, 243] width 506 height 163
click at [686, 293] on textarea "Welcome to your Clif Family Winery membership! We're absolutely delighted that …" at bounding box center [757, 243] width 506 height 163
click at [755, 318] on textarea "Welcome to your Clif Family Winery membership! We're absolutely delighted that …" at bounding box center [757, 243] width 506 height 163
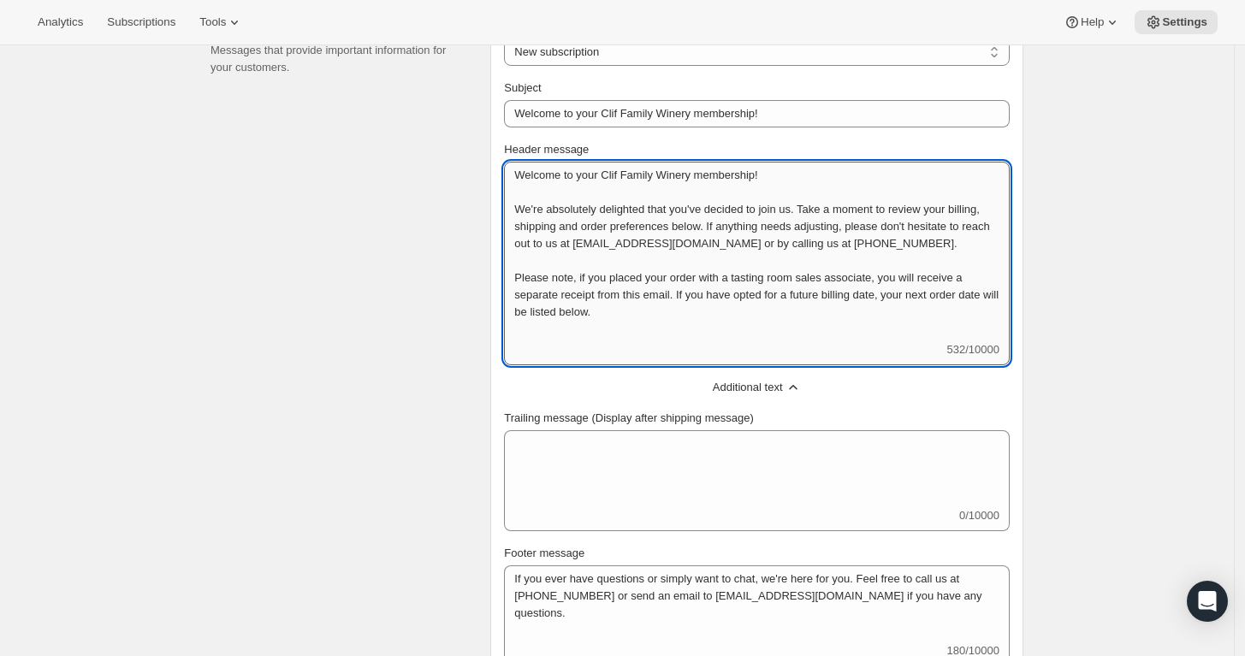
click at [744, 323] on textarea "Welcome to your Clif Family Winery membership! We're absolutely delighted that …" at bounding box center [757, 252] width 506 height 180
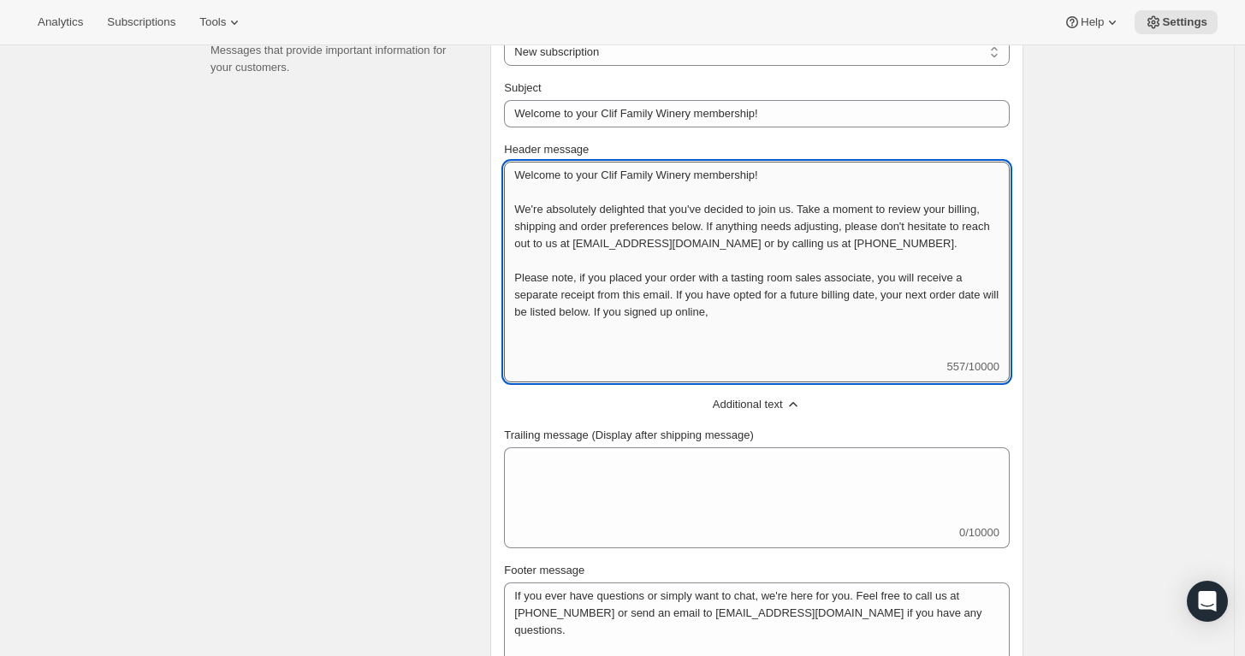
drag, startPoint x: 798, startPoint y: 330, endPoint x: 651, endPoint y: 335, distance: 147.2
click at [651, 335] on textarea "Welcome to your Clif Family Winery membership! We're absolutely delighted that …" at bounding box center [757, 260] width 506 height 197
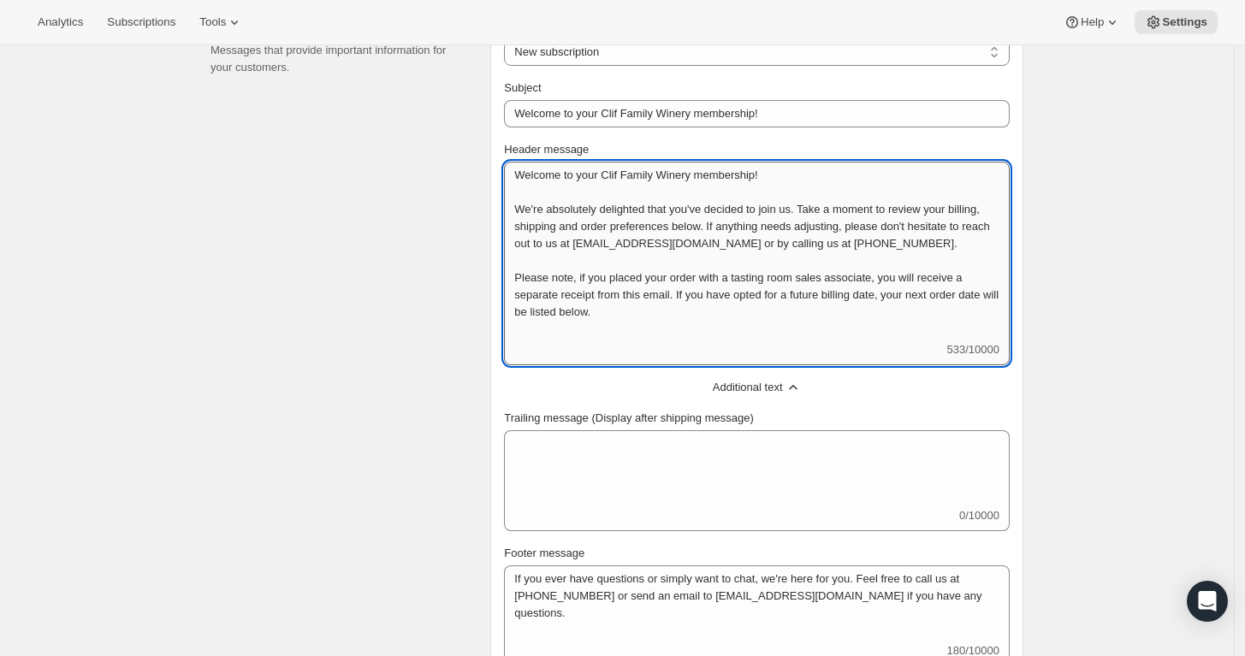
drag, startPoint x: 969, startPoint y: 311, endPoint x: 744, endPoint y: 314, distance: 225.9
click at [744, 314] on textarea "Welcome to your Clif Family Winery membership! We're absolutely delighted that …" at bounding box center [757, 252] width 506 height 180
click at [735, 311] on textarea "Welcome to your Clif Family Winery membership! We're absolutely delighted that …" at bounding box center [757, 252] width 506 height 180
click at [967, 274] on textarea "Welcome to your Clif Family Winery membership! We're absolutely delighted that …" at bounding box center [757, 252] width 506 height 180
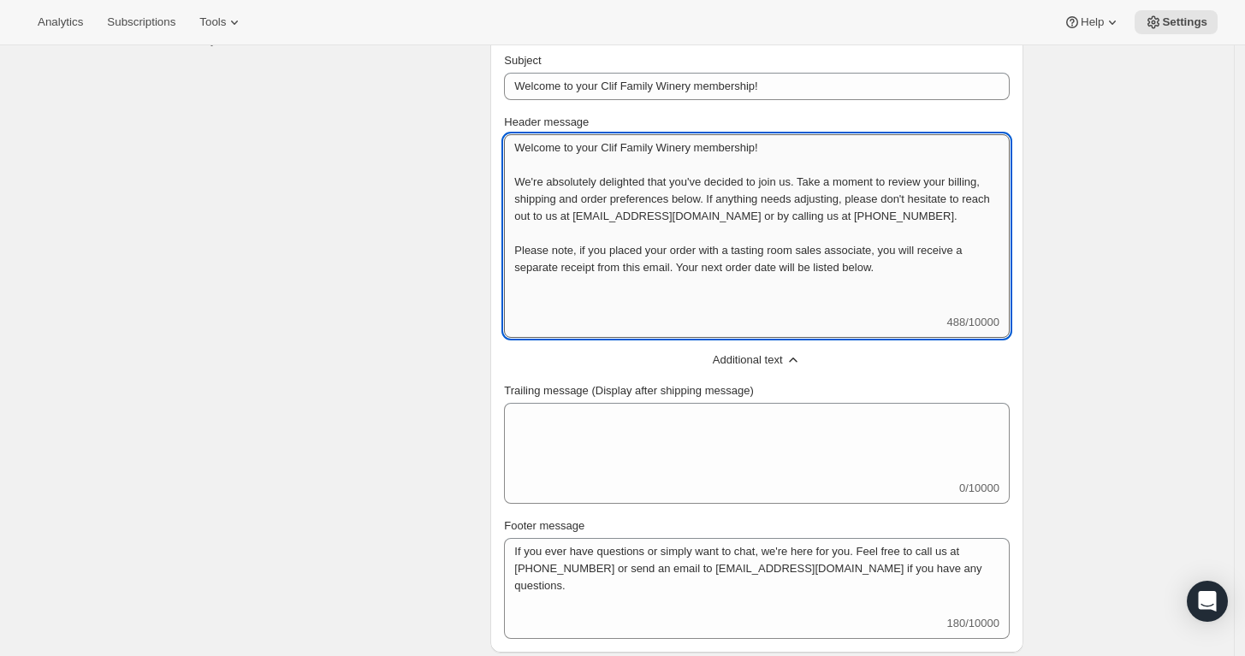
scroll to position [444, 0]
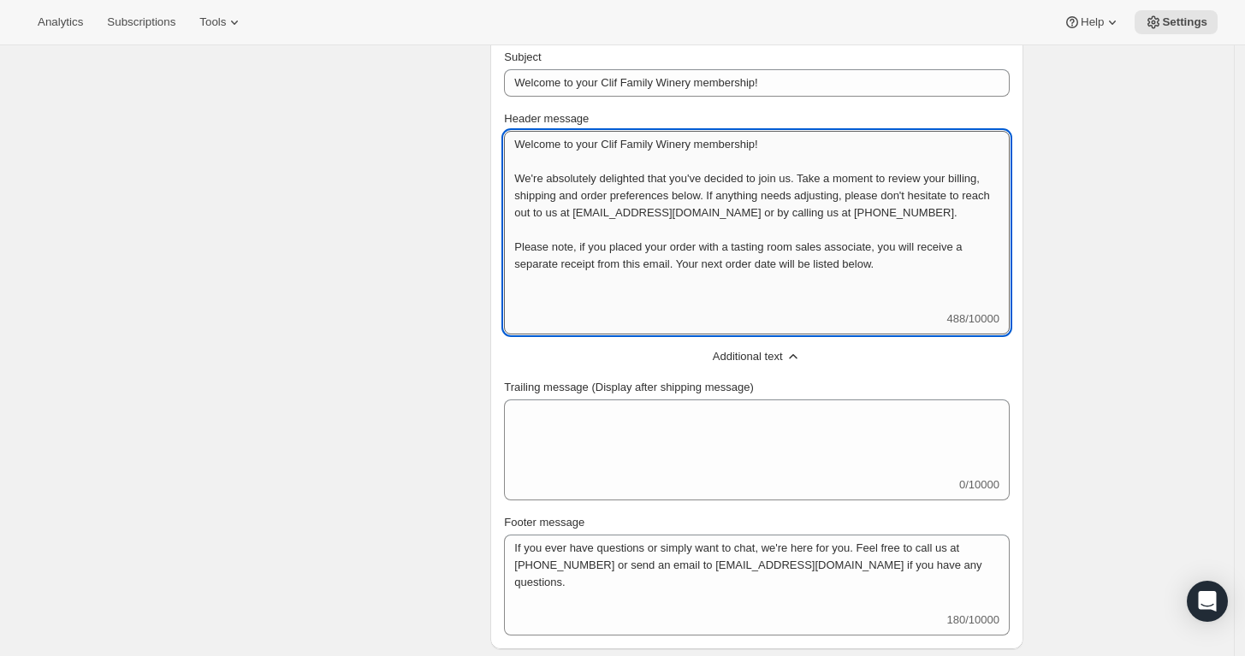
click at [911, 284] on textarea "Welcome to your Clif Family Winery membership! We're absolutely delighted that …" at bounding box center [757, 221] width 506 height 180
drag, startPoint x: 924, startPoint y: 284, endPoint x: 438, endPoint y: 129, distance: 510.1
click at [438, 129] on div "Content Messages that provide important information for your customers. Select …" at bounding box center [610, 305] width 827 height 690
click at [883, 279] on textarea "Welcome to your Clif Family Winery membership! We're absolutely delighted that …" at bounding box center [757, 221] width 506 height 180
drag, startPoint x: 929, startPoint y: 284, endPoint x: 472, endPoint y: 265, distance: 457.3
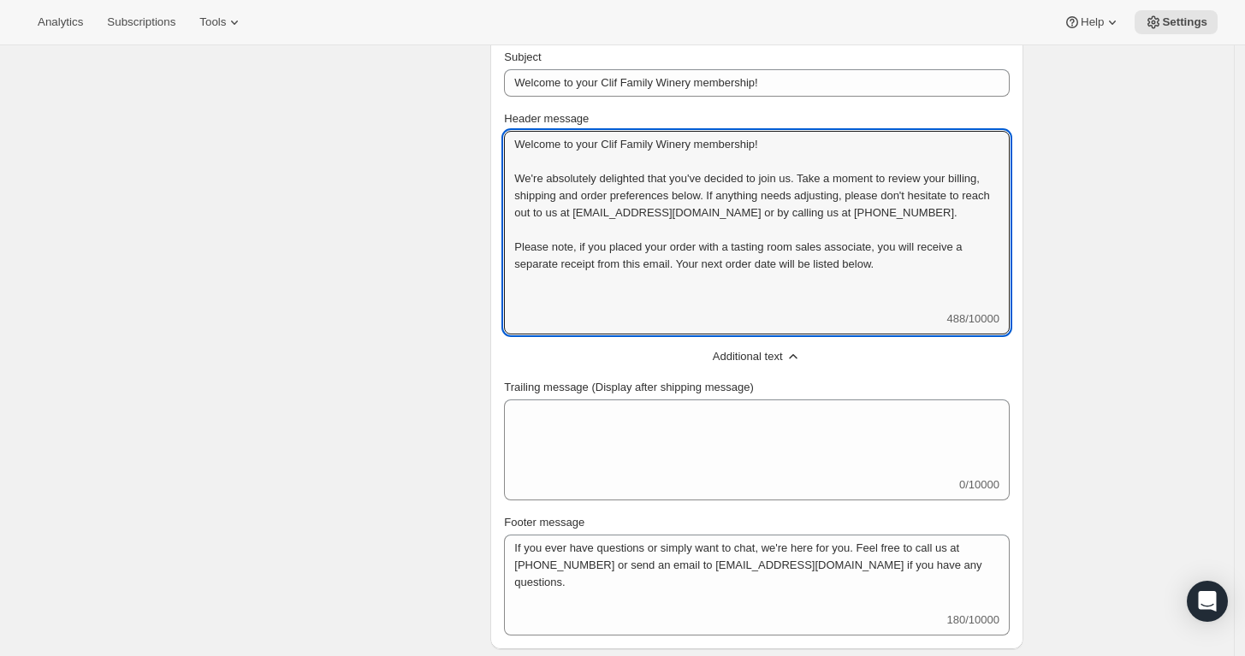
click at [472, 265] on div "Content Messages that provide important information for your customers. Select …" at bounding box center [610, 305] width 827 height 690
paste textarea "Important Membership Details Next Order Date: Your next scheduled order date is…"
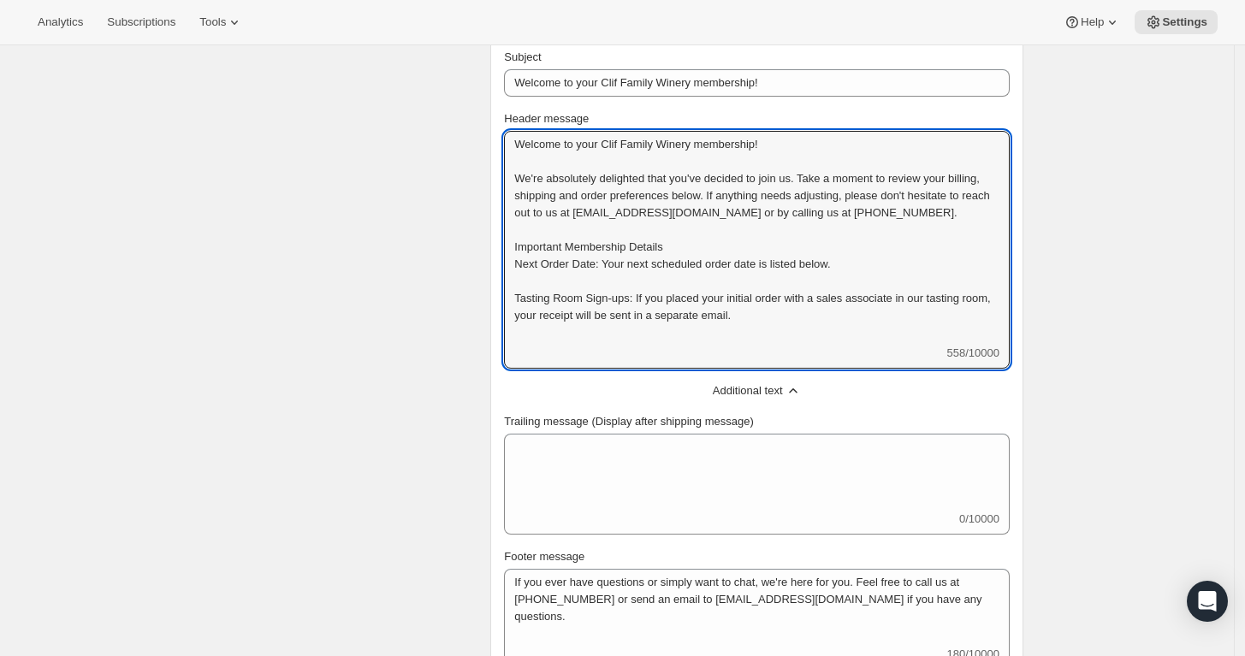
scroll to position [2, 0]
click at [561, 296] on textarea "Welcome to your Clif Family Winery membership! We're absolutely delighted that …" at bounding box center [757, 238] width 506 height 214
click at [516, 265] on textarea "Welcome to your Clif Family Winery membership! We're absolutely delighted that …" at bounding box center [757, 238] width 506 height 214
click at [730, 265] on textarea "Welcome to your Clif Family Winery membership! We're absolutely delighted that …" at bounding box center [757, 238] width 506 height 214
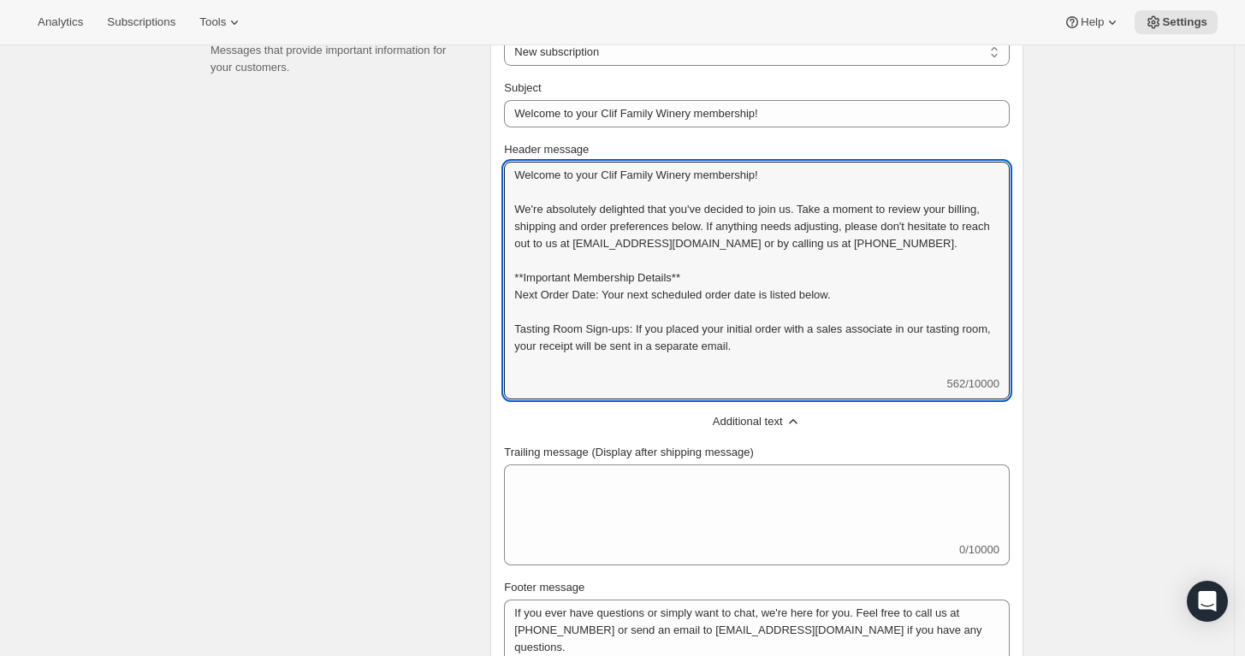
drag, startPoint x: 557, startPoint y: 265, endPoint x: 495, endPoint y: 208, distance: 84.1
click at [495, 208] on div "Select email New subscription Upcoming order Failed payment Delayed subscriptio…" at bounding box center [756, 359] width 533 height 710
paste textarea "o have you. Please take a moment to review your billing, shipping, and order pr…"
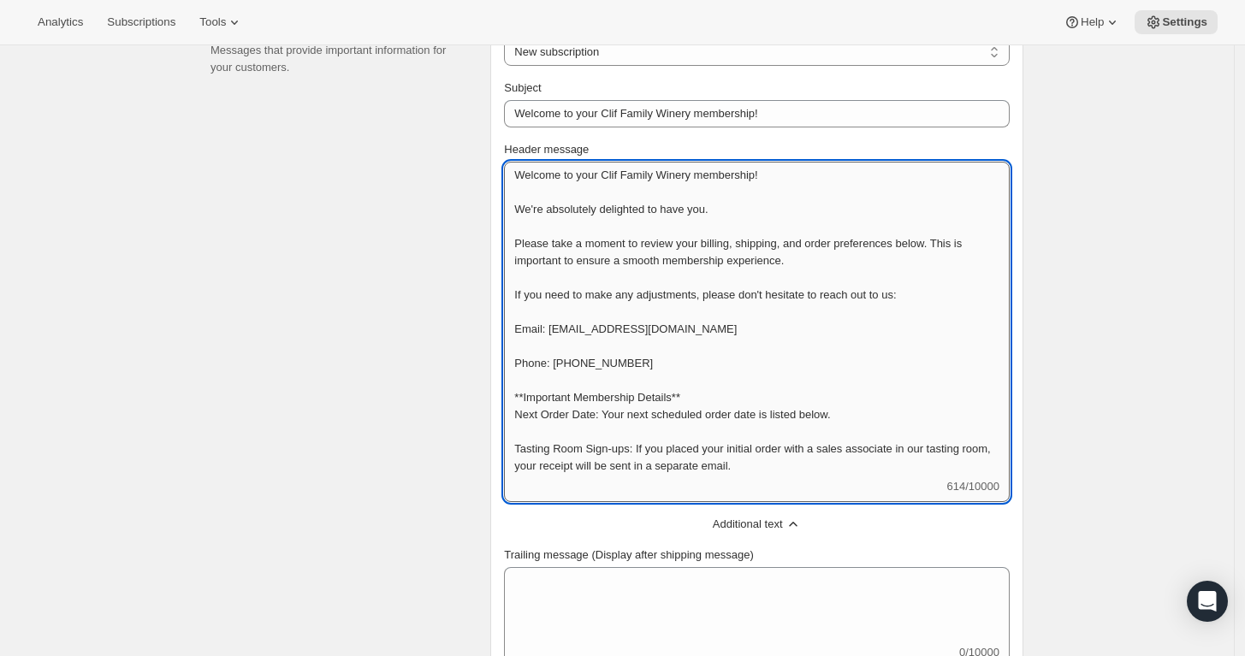
click at [539, 335] on textarea "Welcome to your Clif Family Winery membership! We're absolutely delighted to ha…" at bounding box center [757, 320] width 506 height 317
click at [531, 341] on textarea "Welcome to your Clif Family Winery membership! We're absolutely delighted to ha…" at bounding box center [757, 320] width 506 height 317
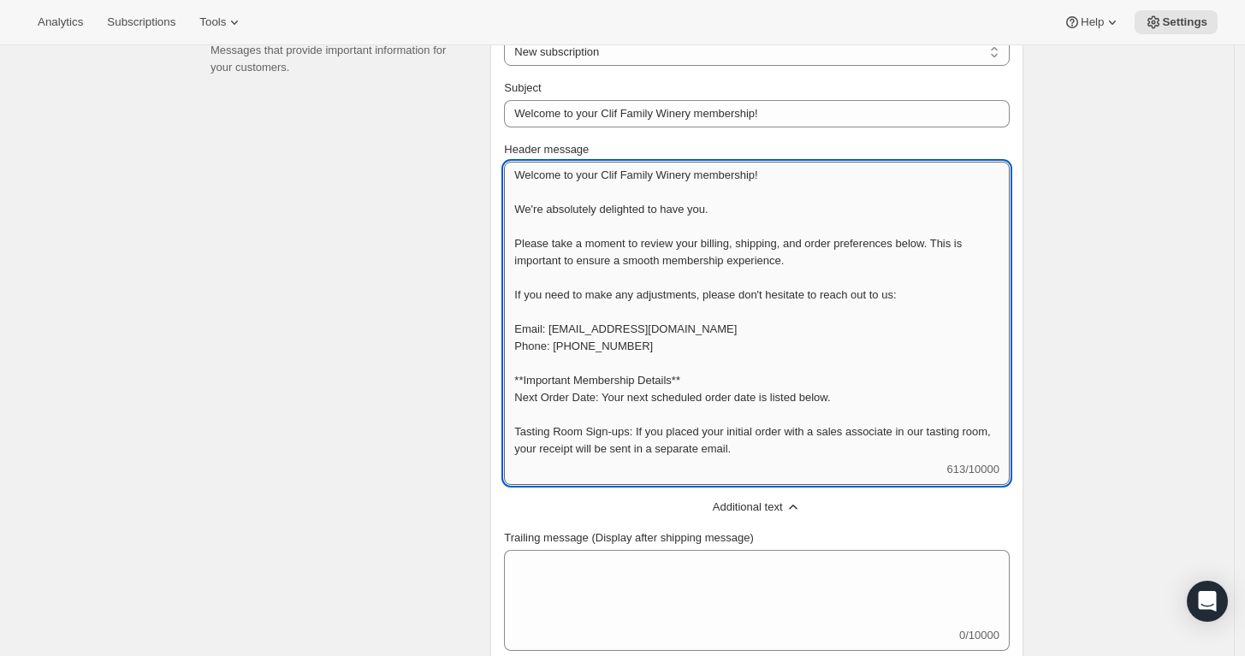
scroll to position [1, 0]
click at [595, 425] on textarea "Welcome to your Clif Family Winery membership! We're absolutely delighted to ha…" at bounding box center [757, 311] width 506 height 299
drag, startPoint x: 620, startPoint y: 447, endPoint x: 517, endPoint y: 456, distance: 104.0
click at [517, 456] on textarea "Welcome to your Clif Family Winery membership! We're absolutely delighted to ha…" at bounding box center [757, 311] width 506 height 299
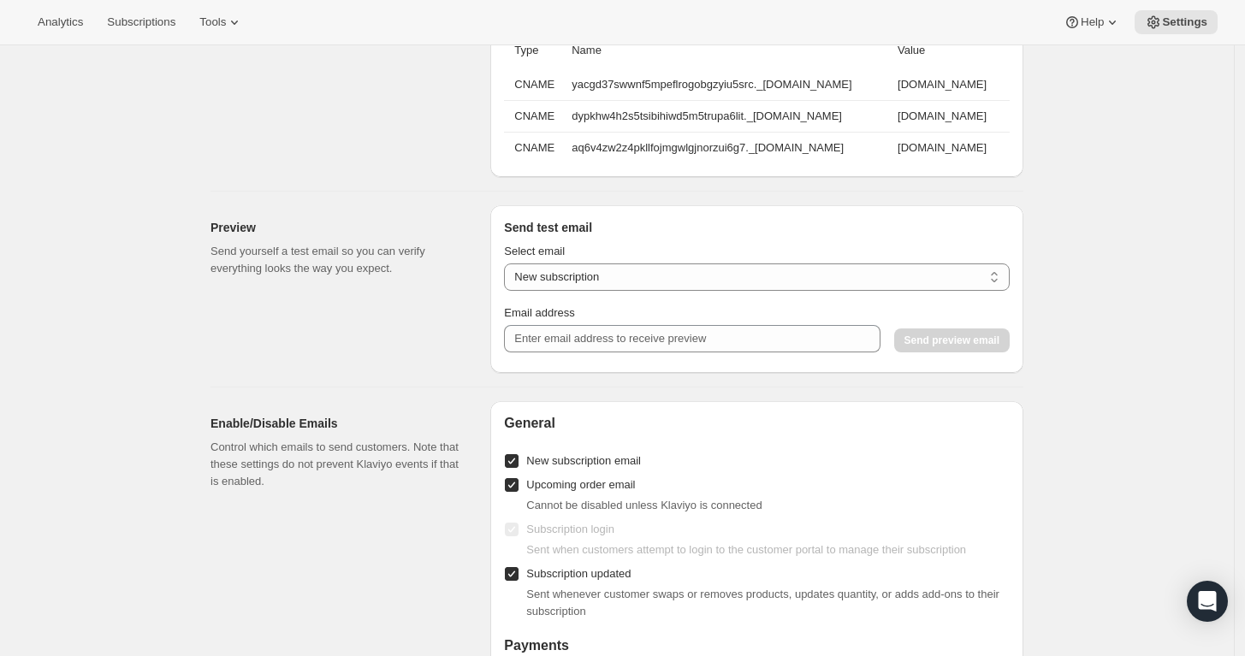
scroll to position [1554, 0]
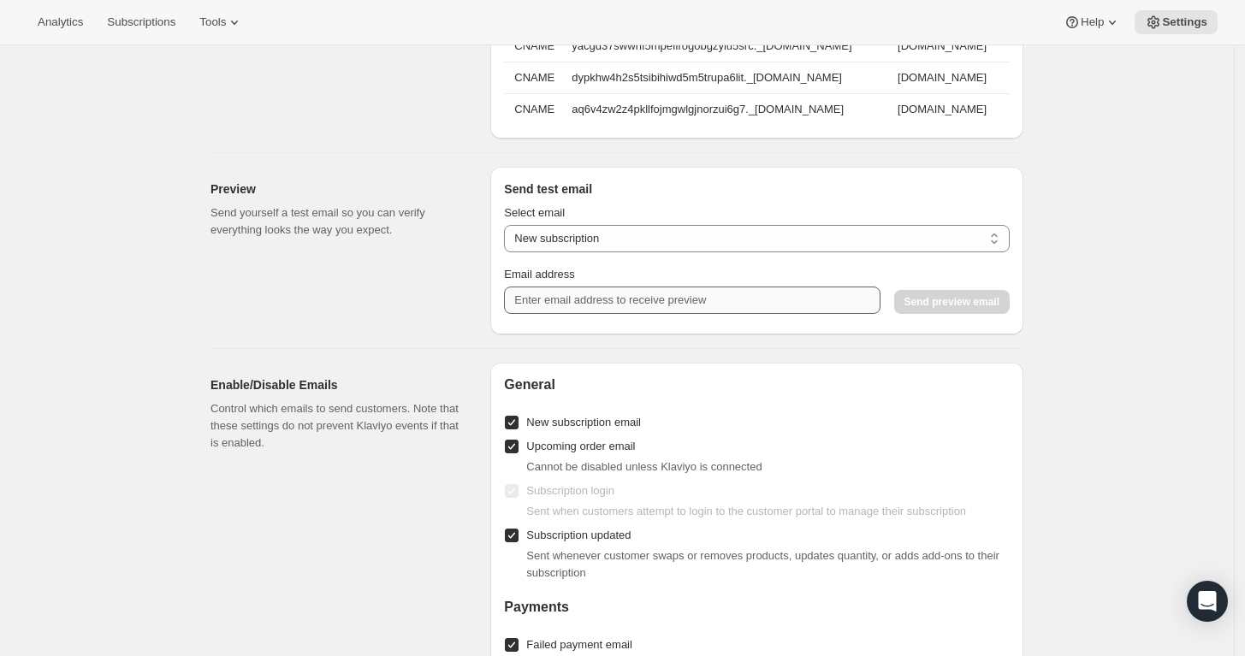
type textarea "Welcome to your Clif Family Winery membership! We're absolutely delighted to ha…"
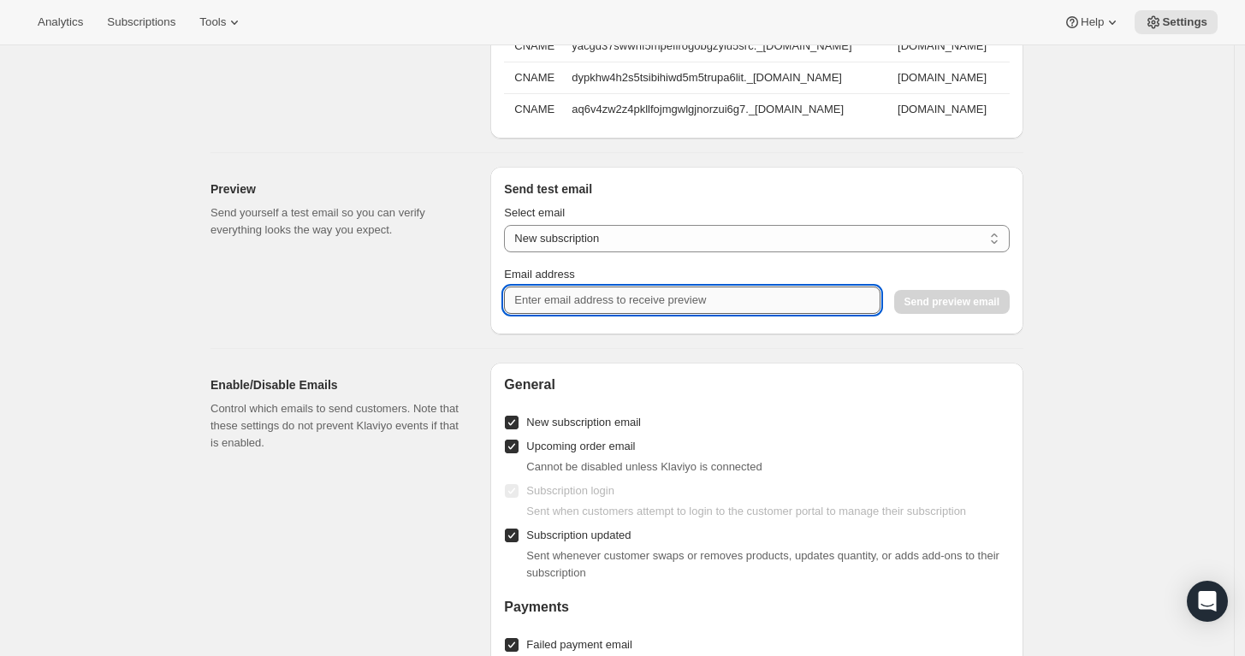
click at [621, 311] on input "Email address" at bounding box center [692, 300] width 376 height 27
type input "jglosier@cliffamily.com"
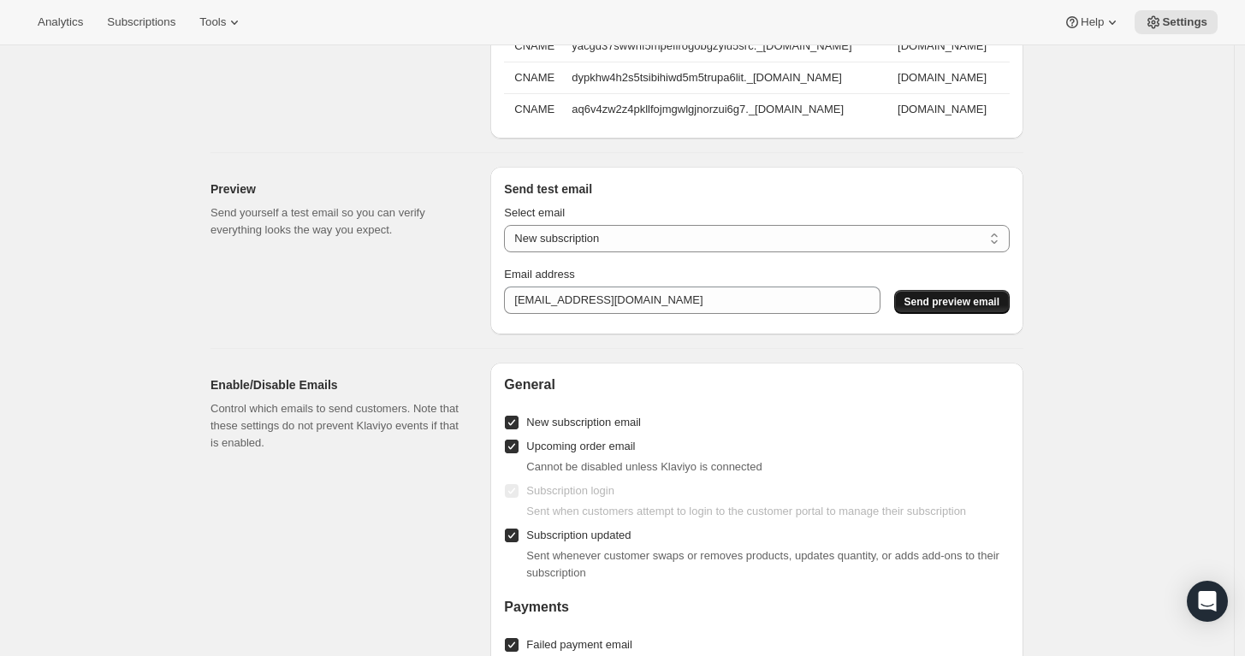
click at [949, 309] on span "Send preview email" at bounding box center [951, 302] width 95 height 14
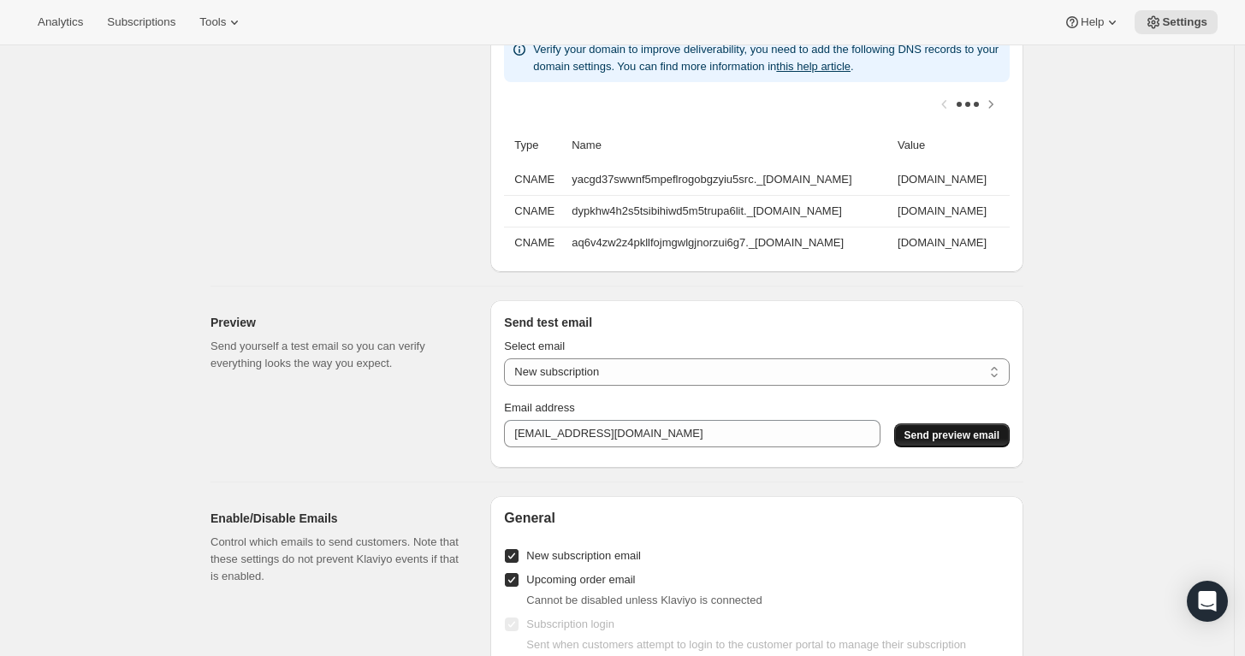
scroll to position [1439, 0]
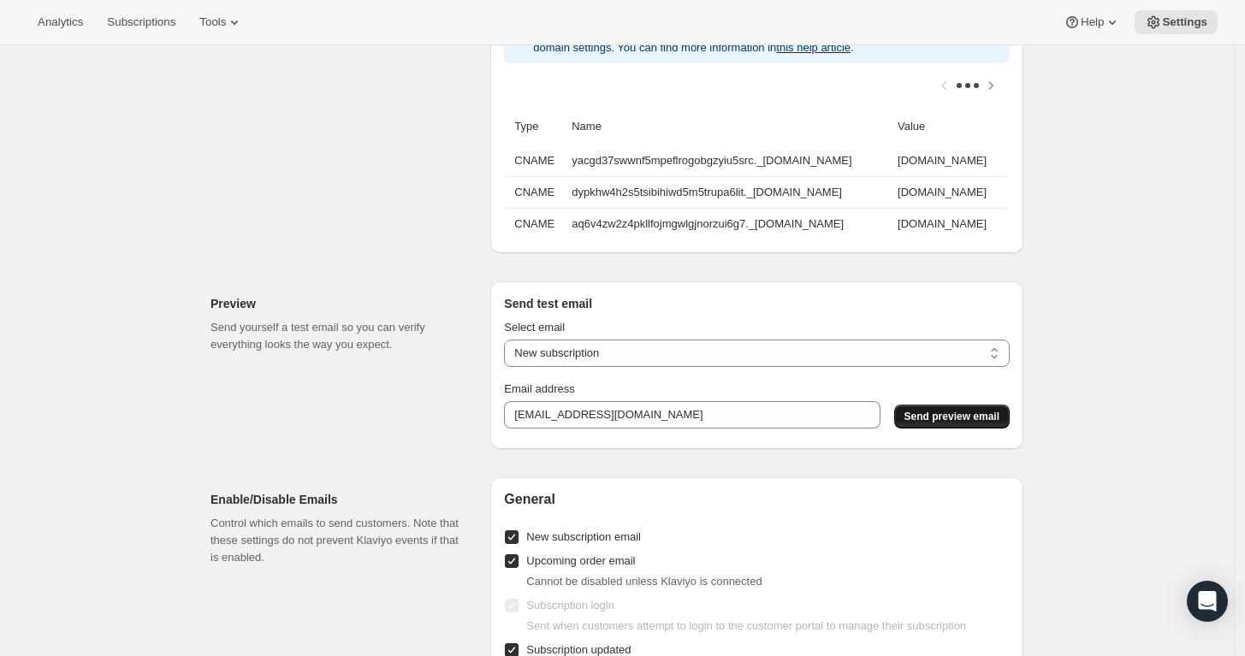
click at [969, 424] on span "Send preview email" at bounding box center [951, 417] width 95 height 14
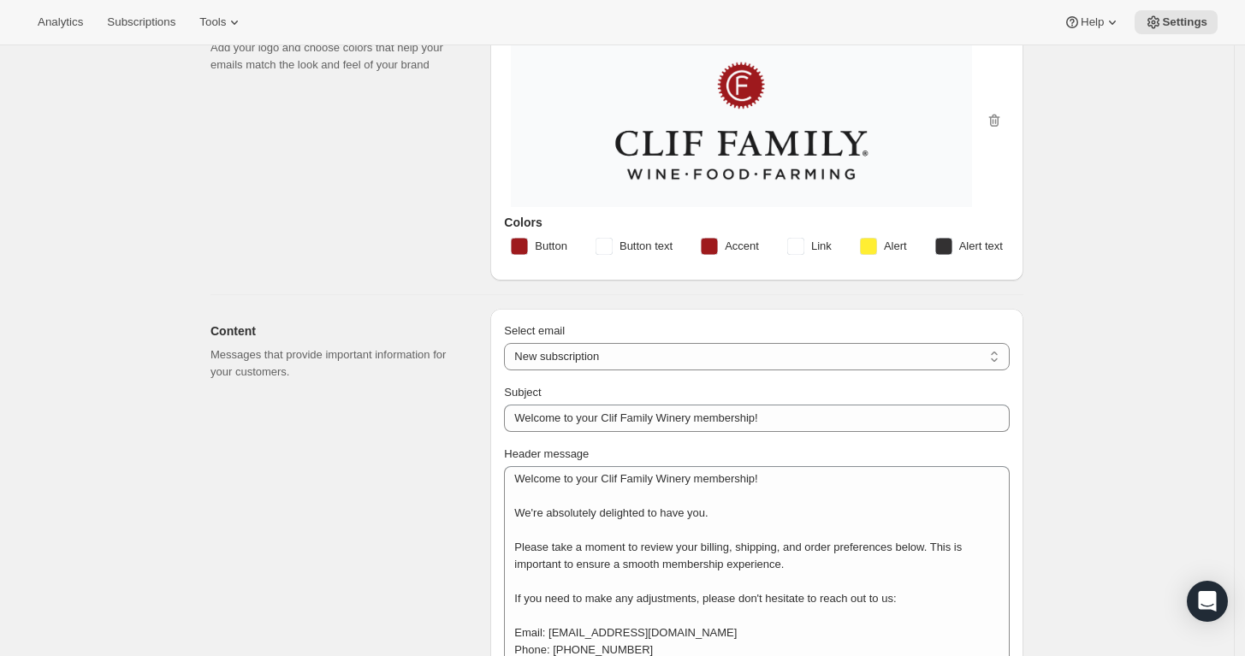
scroll to position [0, 0]
